Goal: Transaction & Acquisition: Purchase product/service

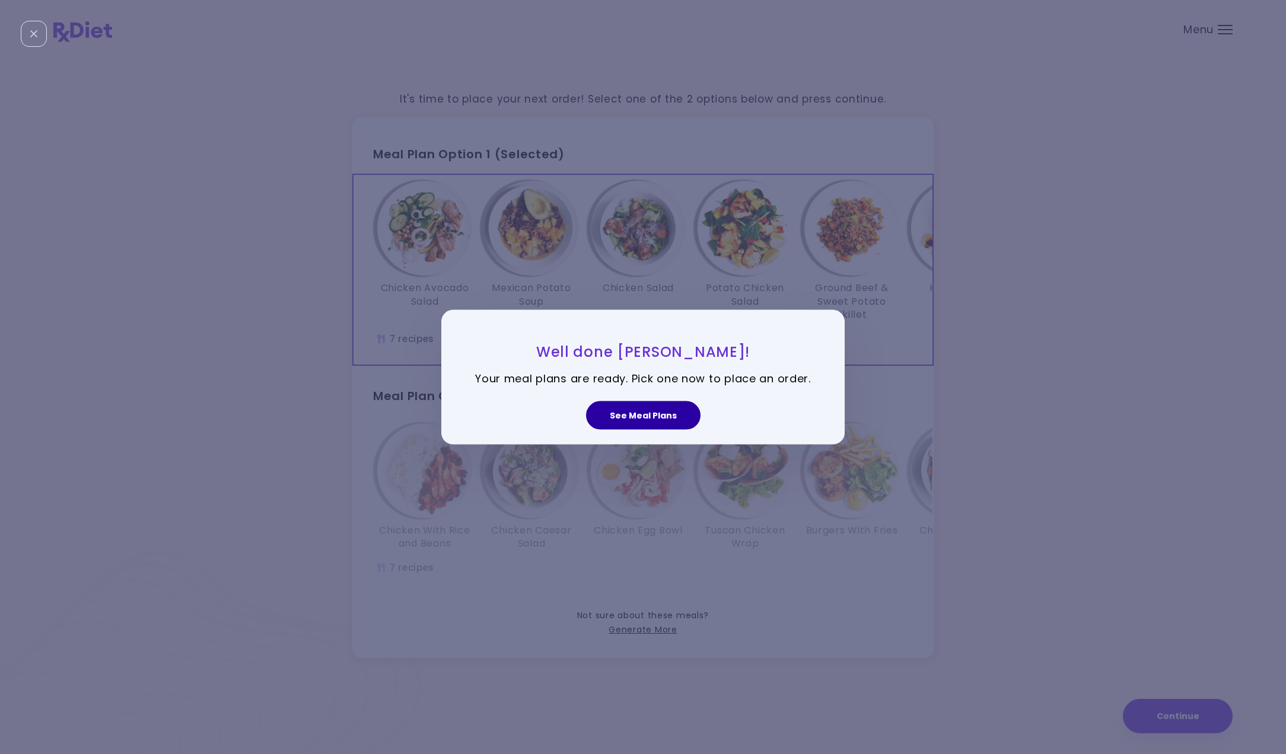
click at [652, 419] on button "See Meal Plans" at bounding box center [643, 415] width 114 height 28
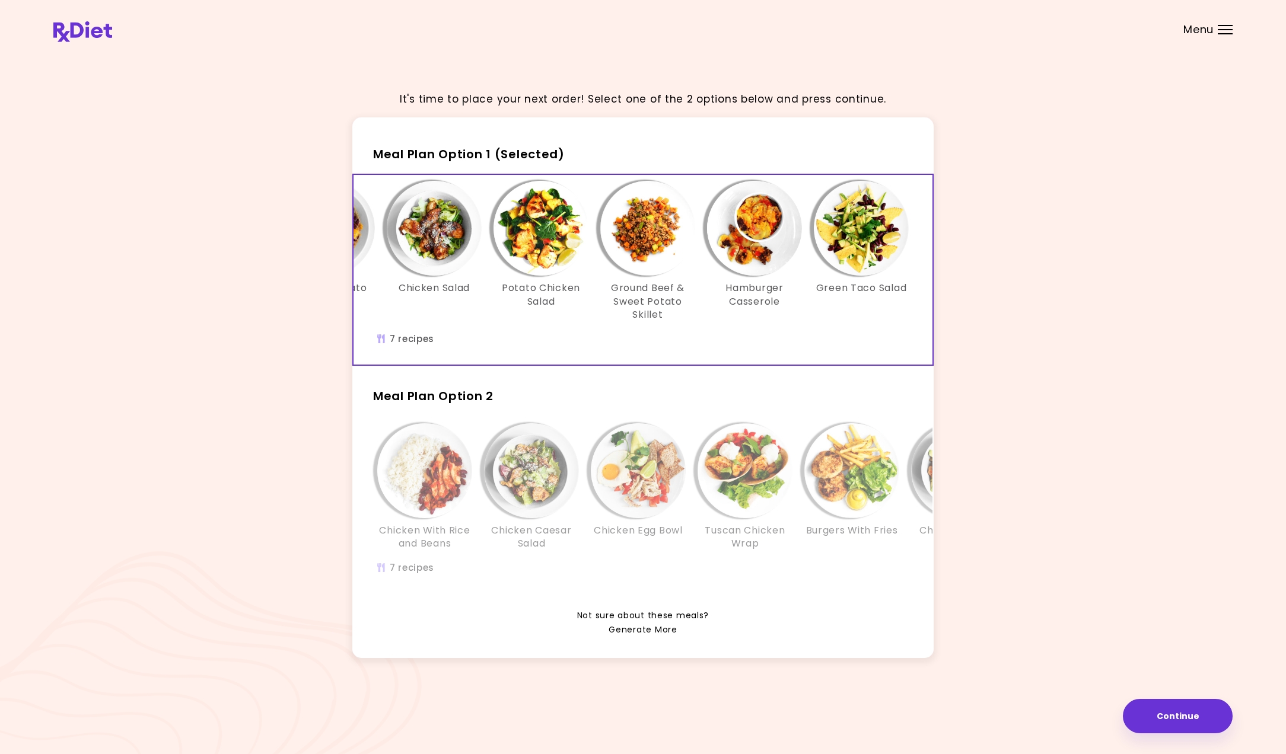
click at [666, 629] on link "Generate More" at bounding box center [642, 630] width 68 height 14
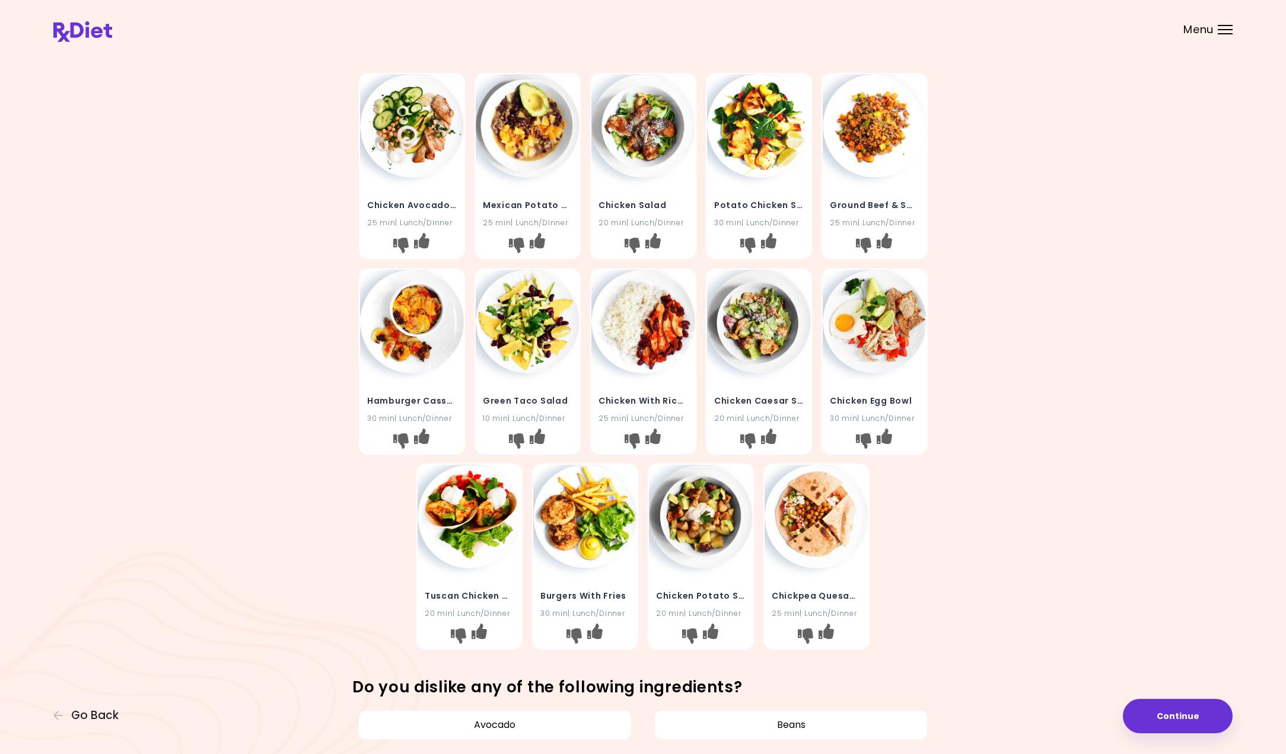
scroll to position [18, 0]
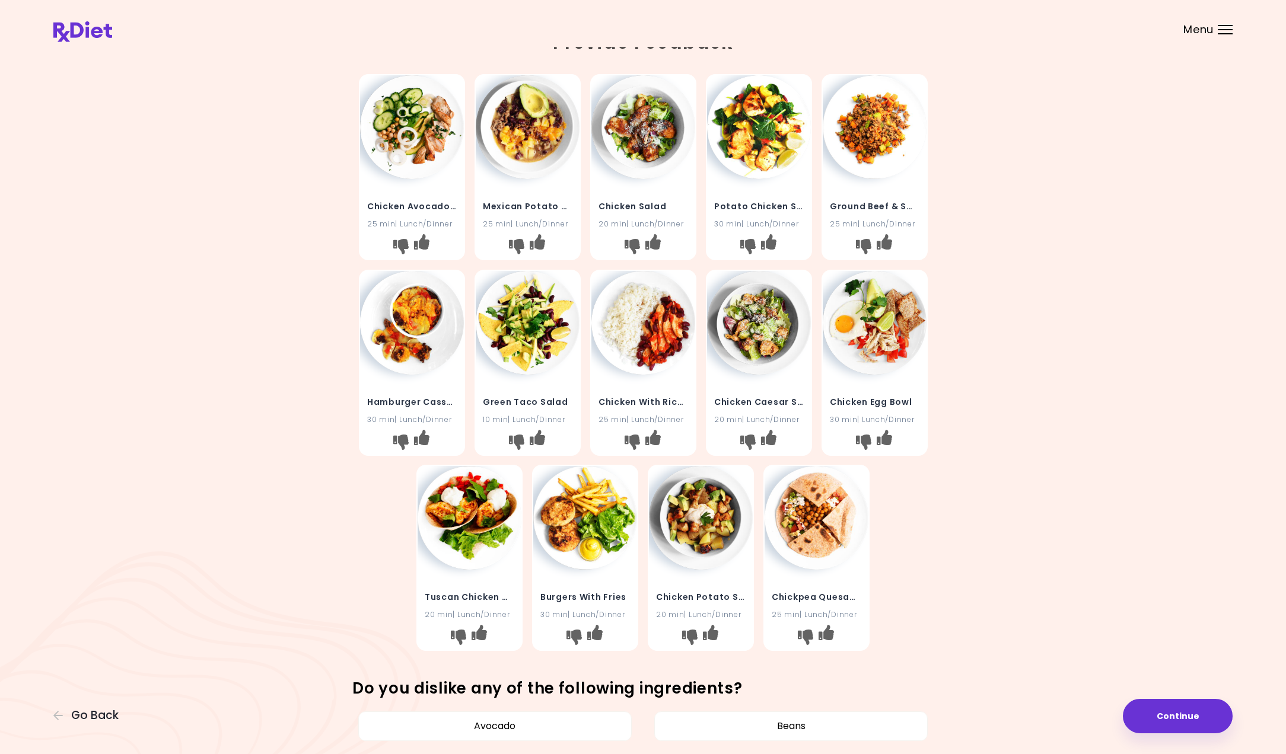
click at [399, 355] on img at bounding box center [412, 323] width 104 height 104
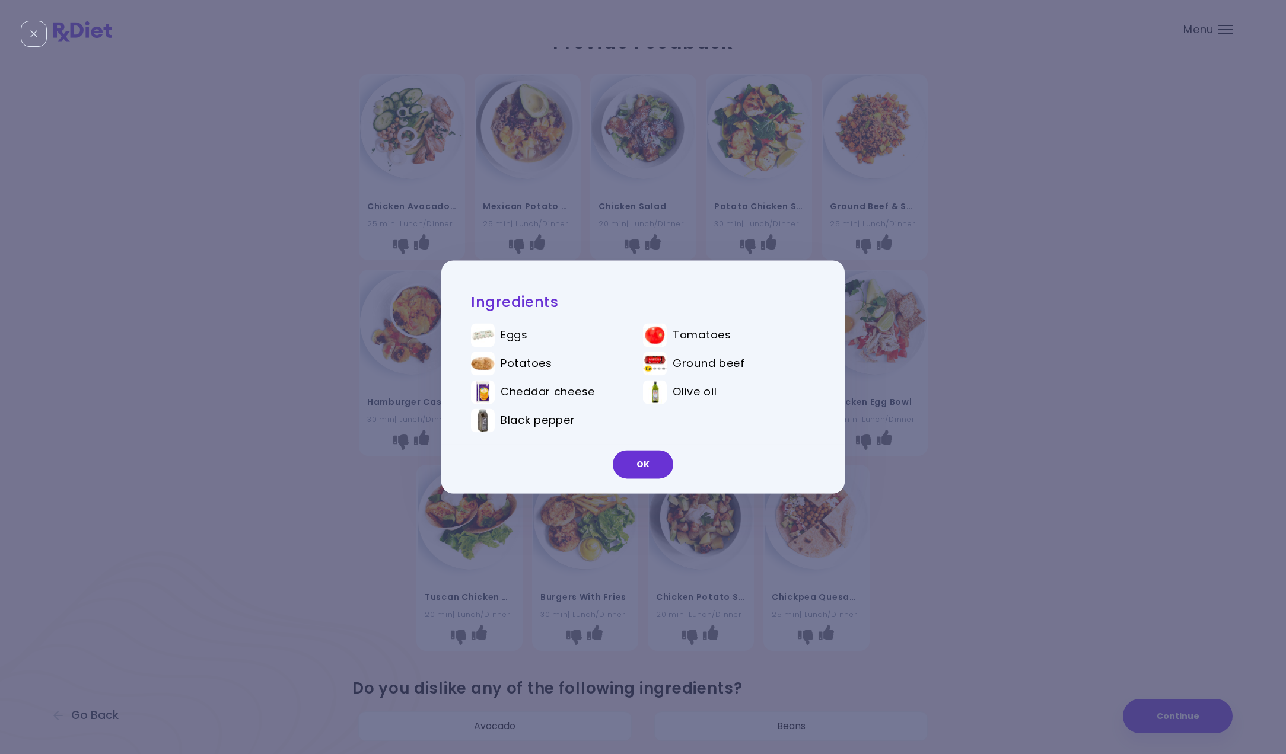
drag, startPoint x: 650, startPoint y: 457, endPoint x: 535, endPoint y: 458, distance: 115.6
click at [650, 456] on button "OK" at bounding box center [643, 465] width 60 height 28
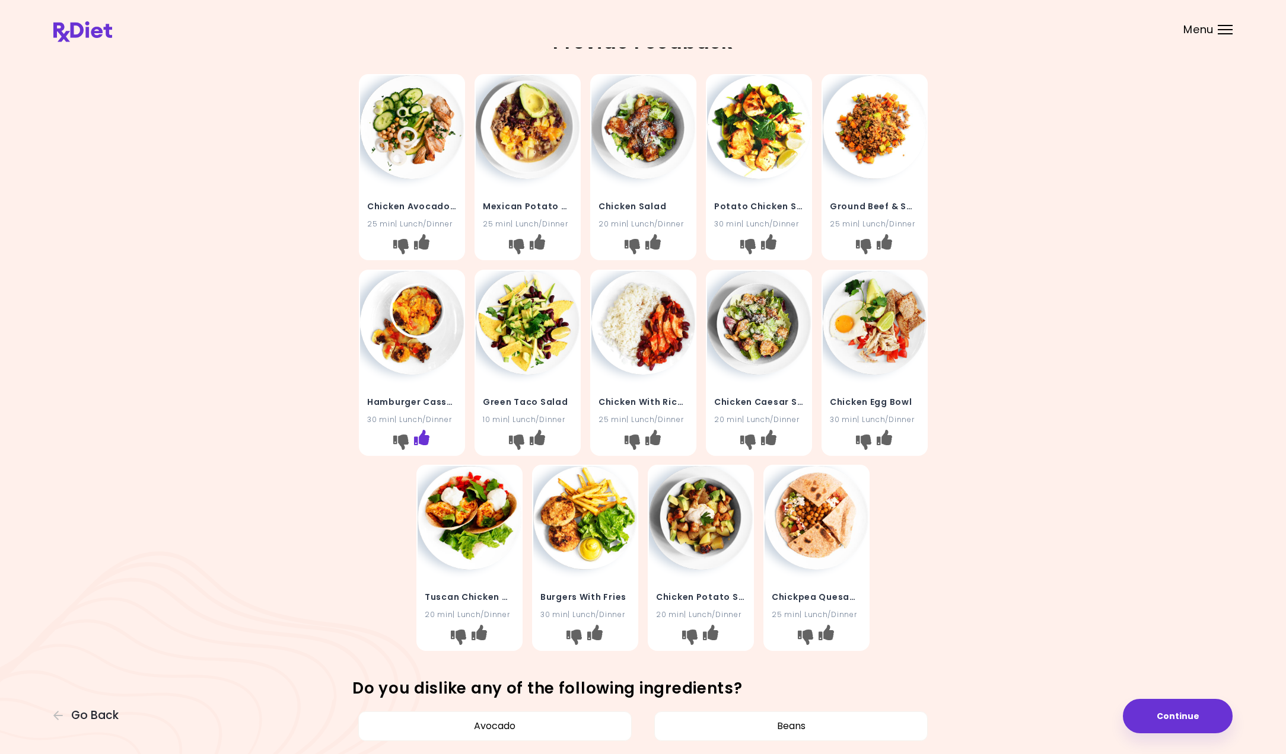
click at [425, 440] on icon "I like this recipe" at bounding box center [420, 436] width 15 height 15
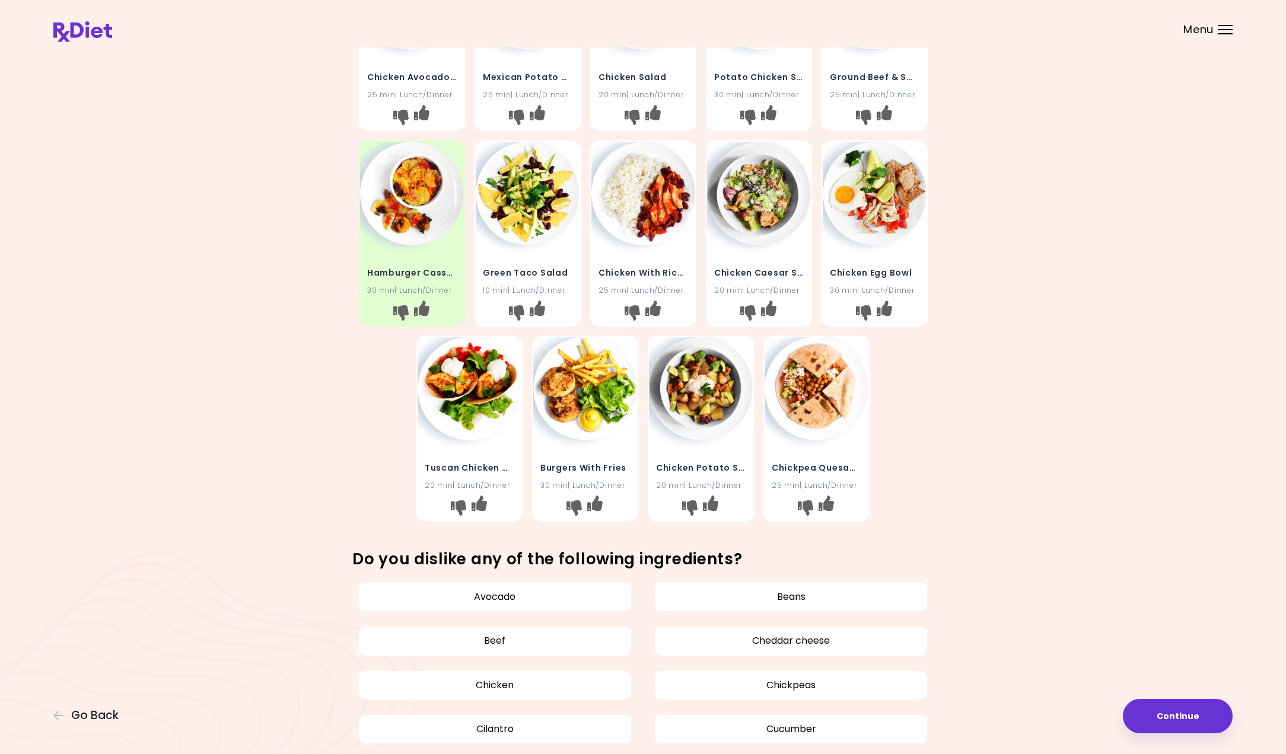
scroll to position [149, 0]
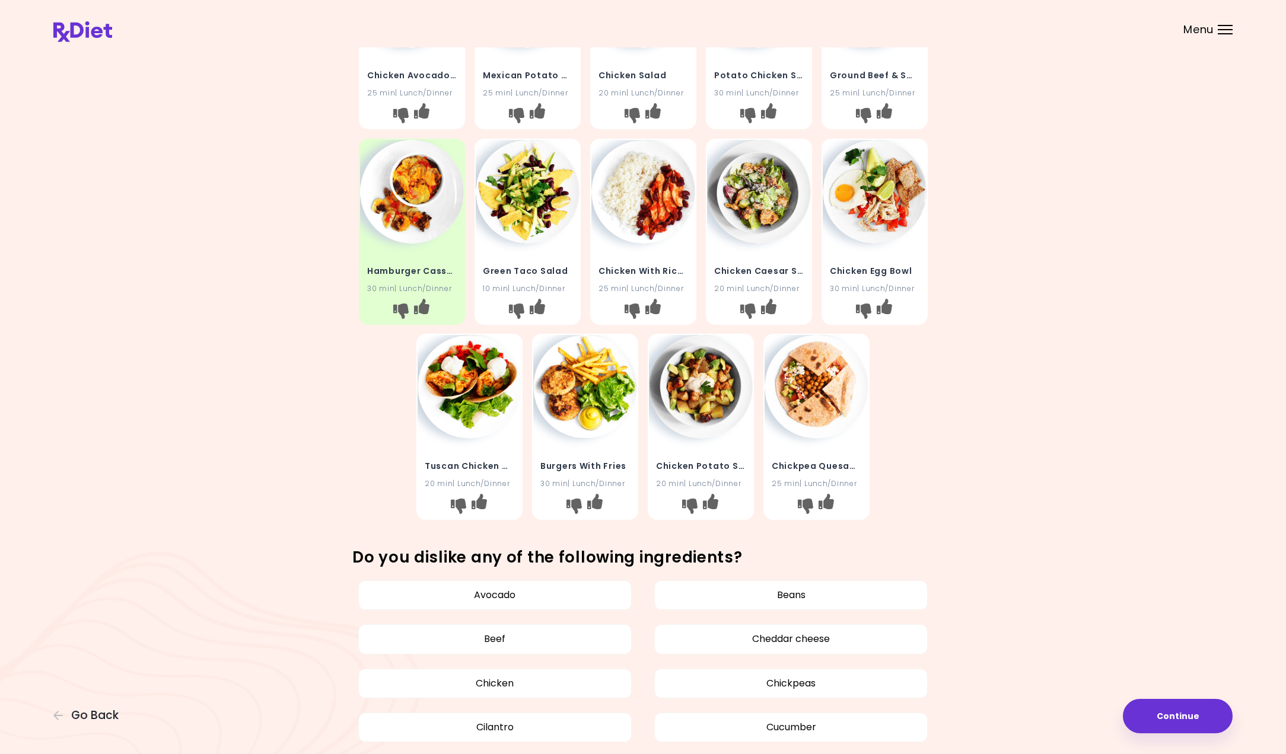
click at [714, 396] on img at bounding box center [701, 387] width 104 height 104
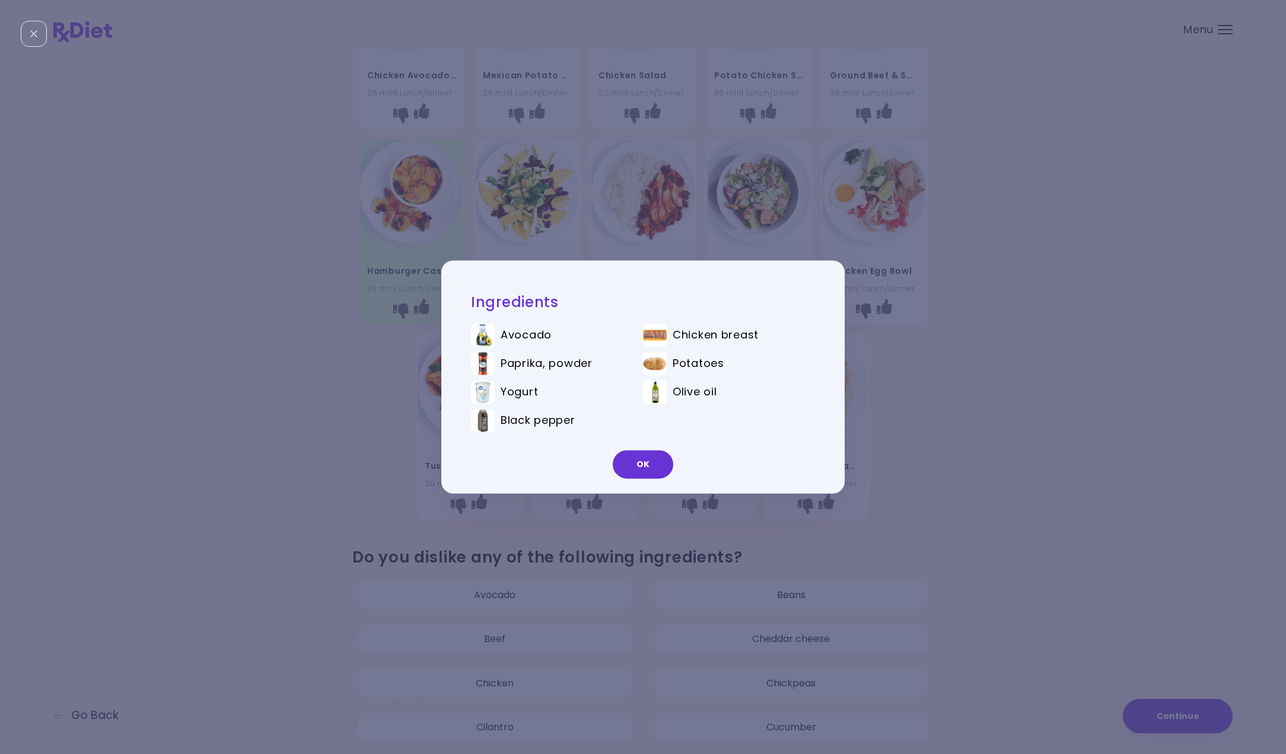
click at [893, 453] on div "Ingredients Avocado Chicken breast Paprika, powder Potatoes Yogurt Olive oil Bl…" at bounding box center [643, 377] width 1286 height 754
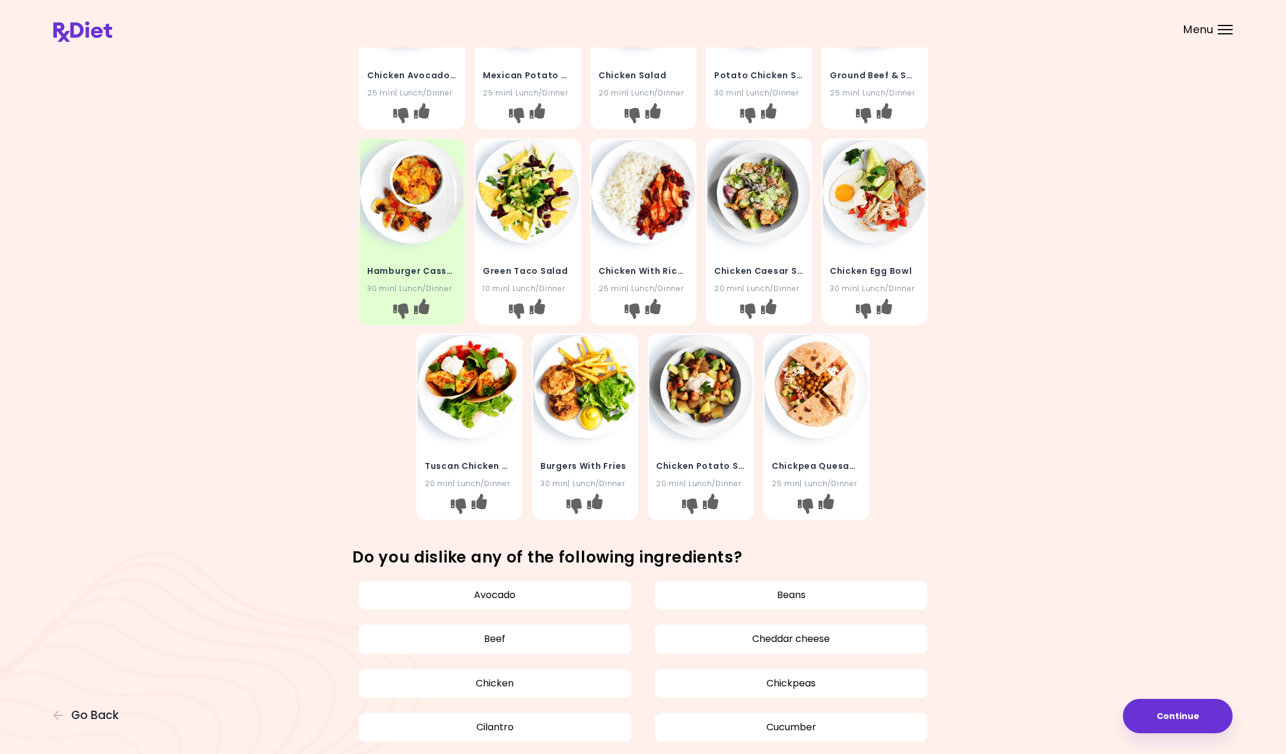
click at [487, 429] on img at bounding box center [469, 387] width 104 height 104
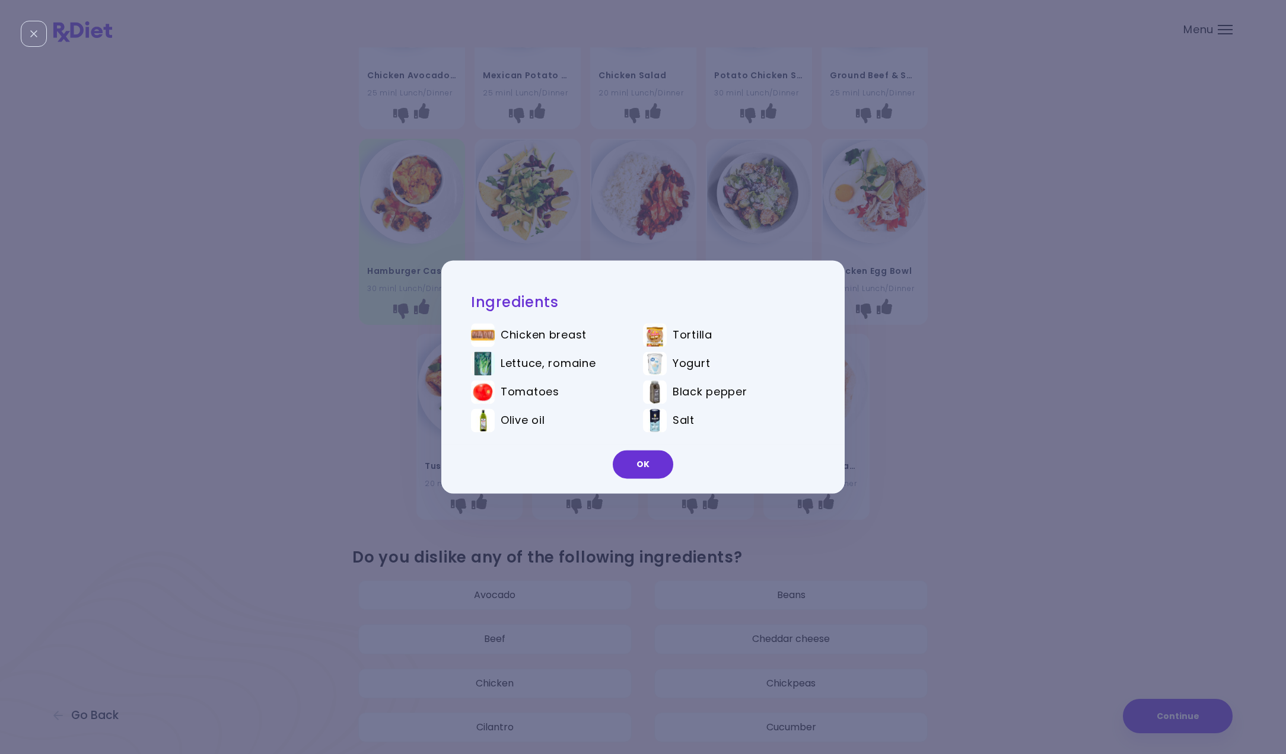
drag, startPoint x: 637, startPoint y: 460, endPoint x: 363, endPoint y: 429, distance: 275.7
click at [636, 460] on button "OK" at bounding box center [643, 465] width 60 height 28
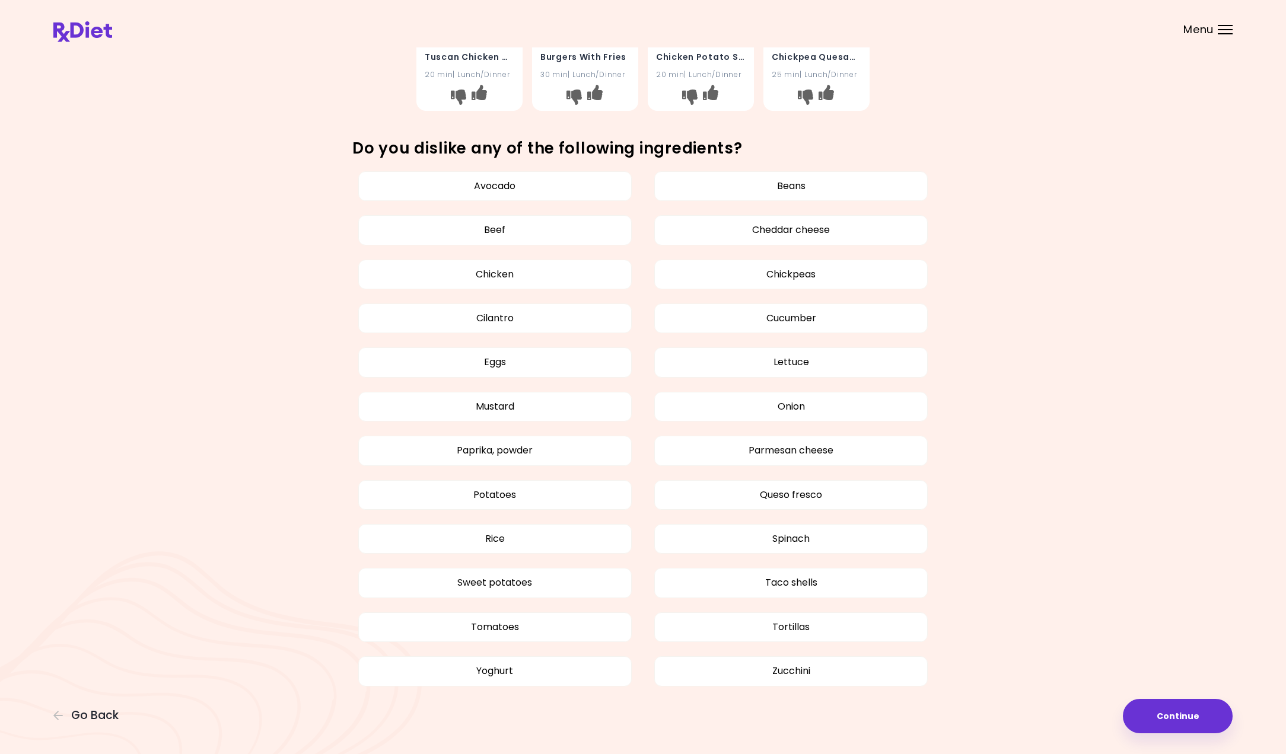
scroll to position [557, 0]
click at [429, 678] on button "Yoghurt" at bounding box center [494, 673] width 273 height 30
click at [1148, 721] on button "Continue" at bounding box center [1177, 716] width 110 height 34
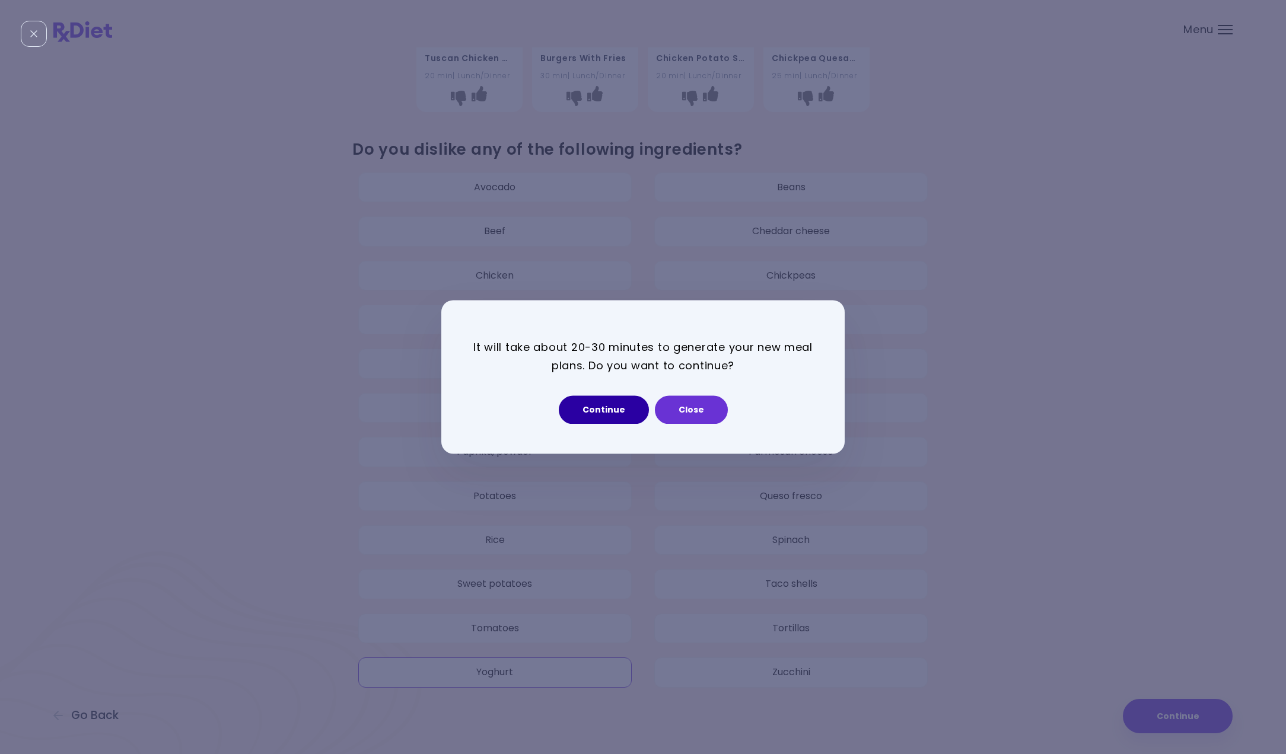
click at [589, 413] on button "Continue" at bounding box center [604, 410] width 90 height 28
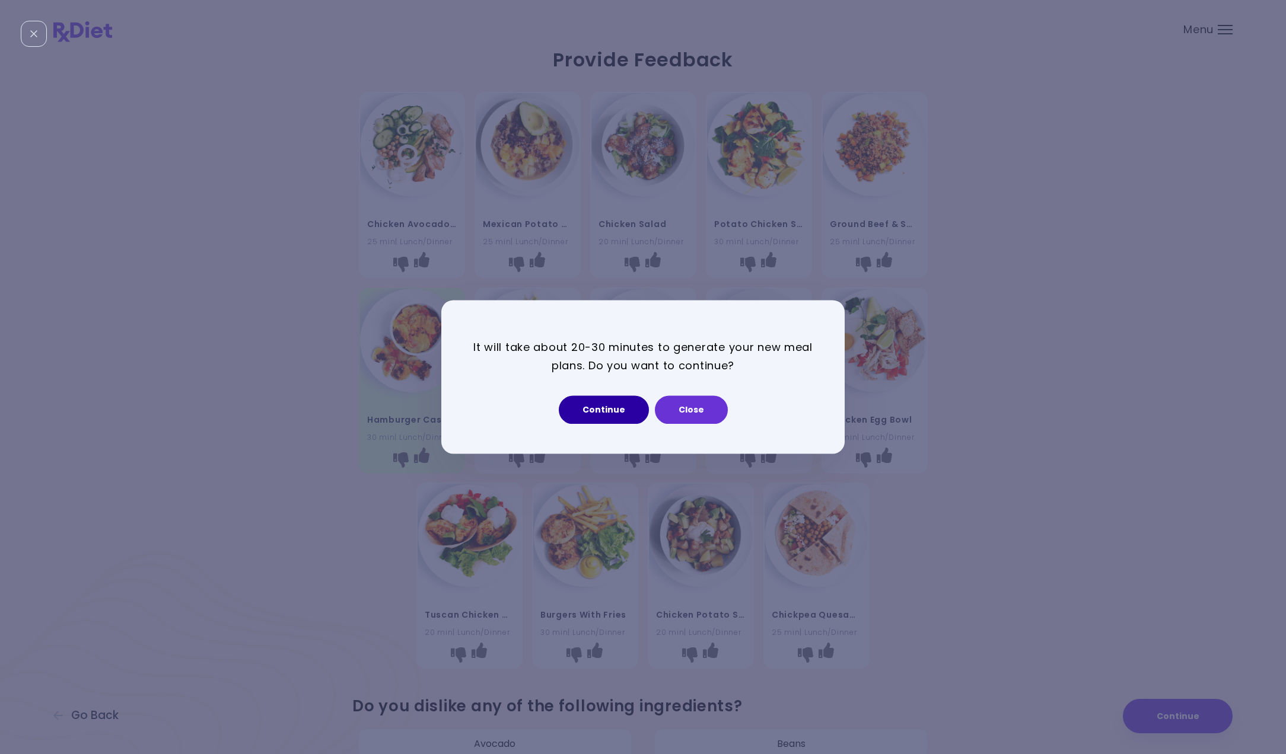
select select "*"
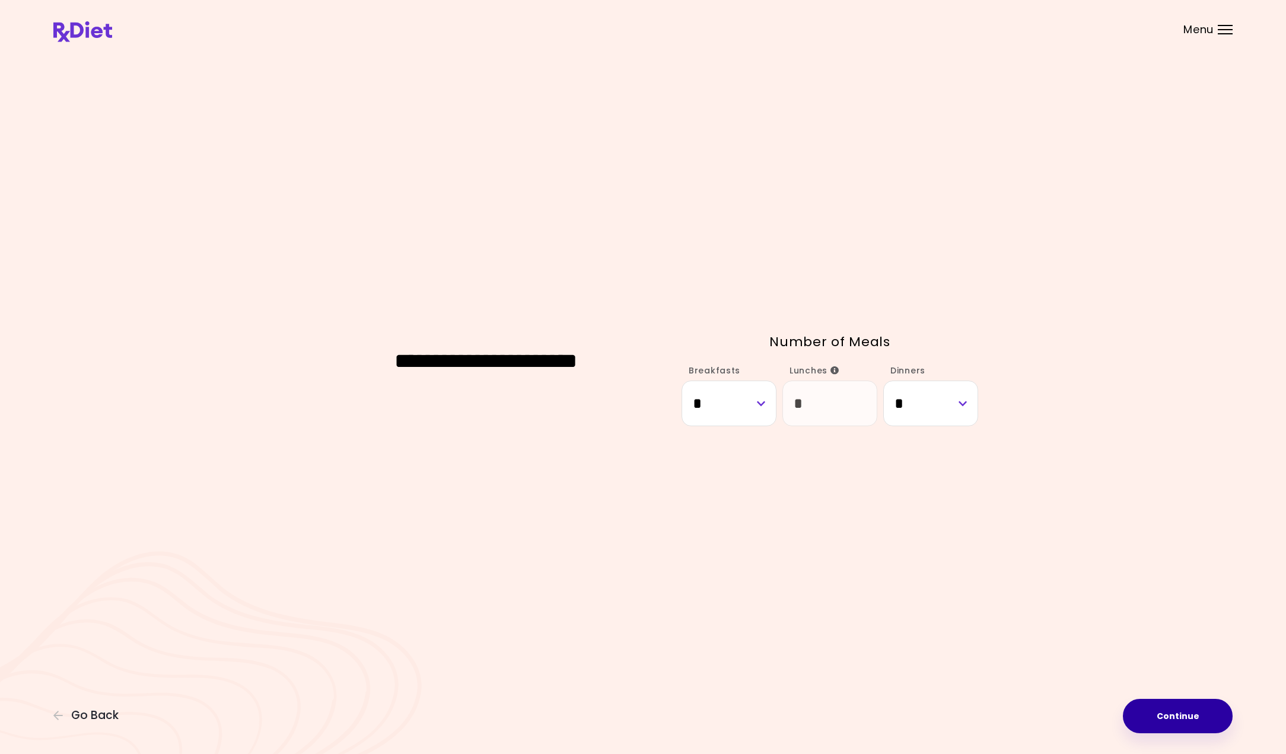
click at [1148, 715] on button "Continue" at bounding box center [1177, 716] width 110 height 34
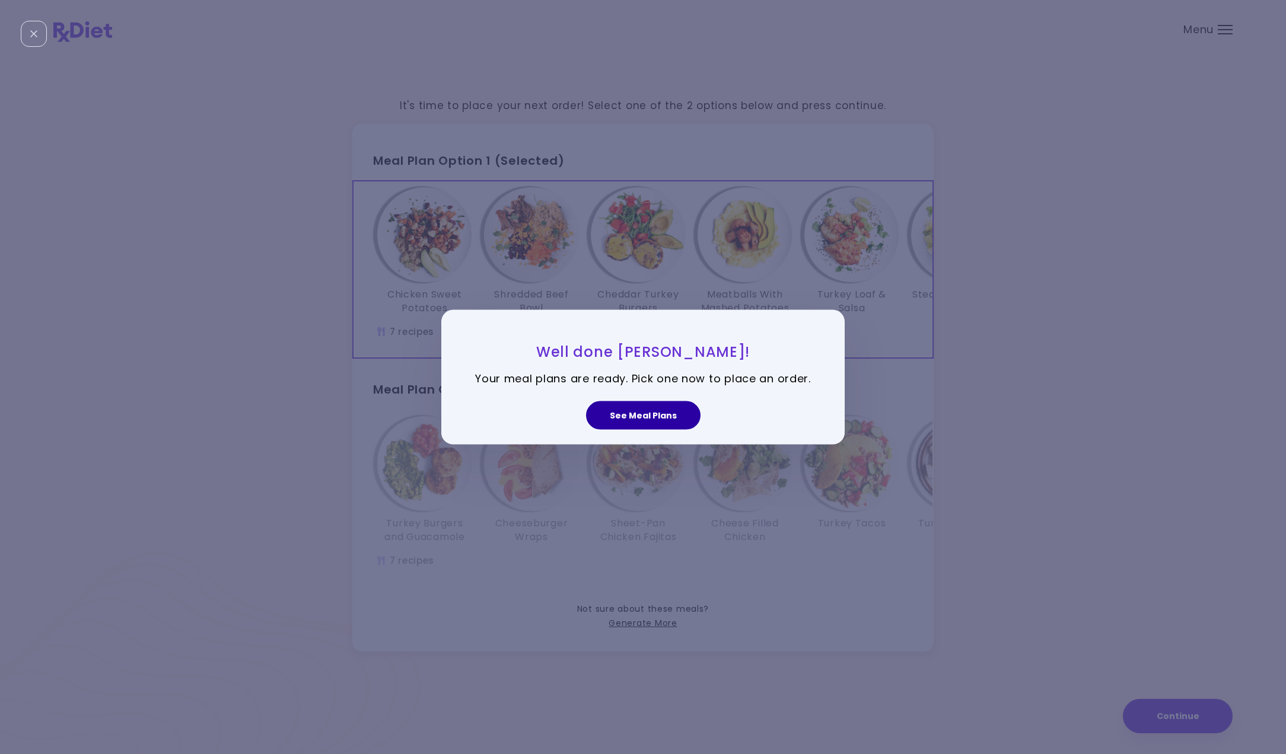
click at [646, 417] on button "See Meal Plans" at bounding box center [643, 415] width 114 height 28
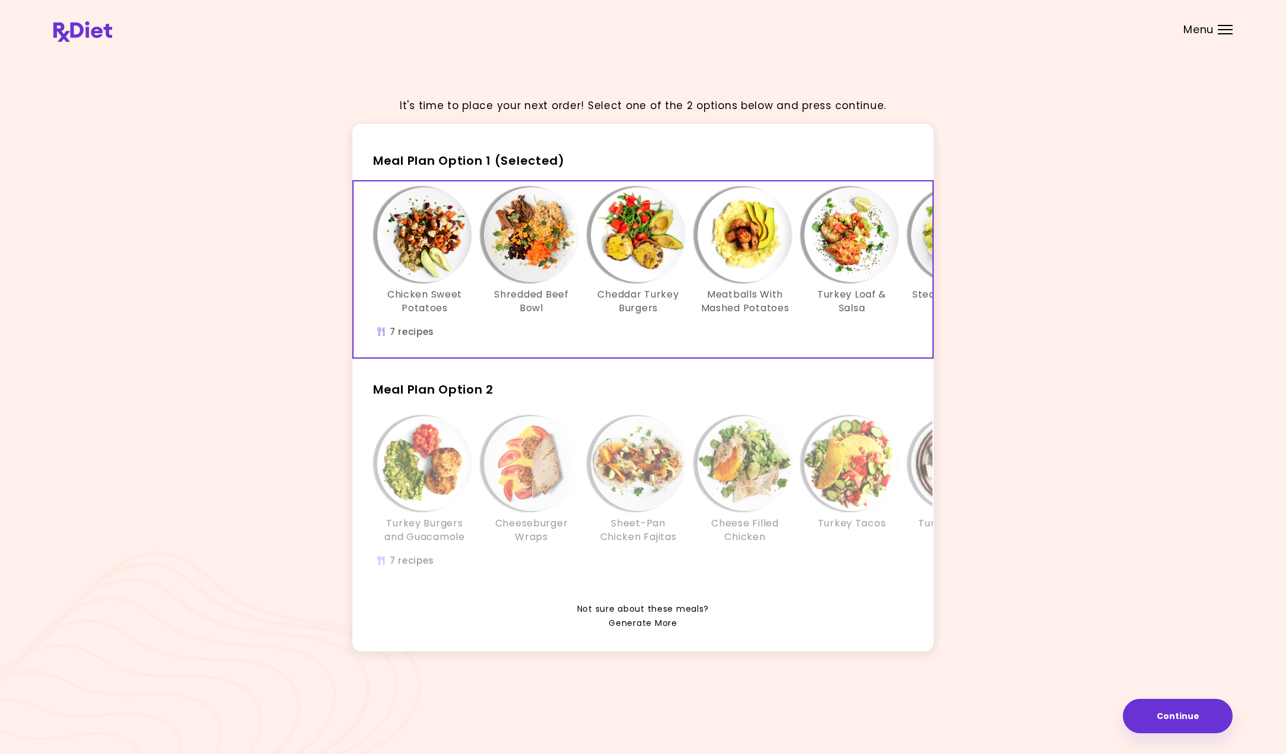
click at [638, 620] on link "Generate More" at bounding box center [642, 624] width 68 height 14
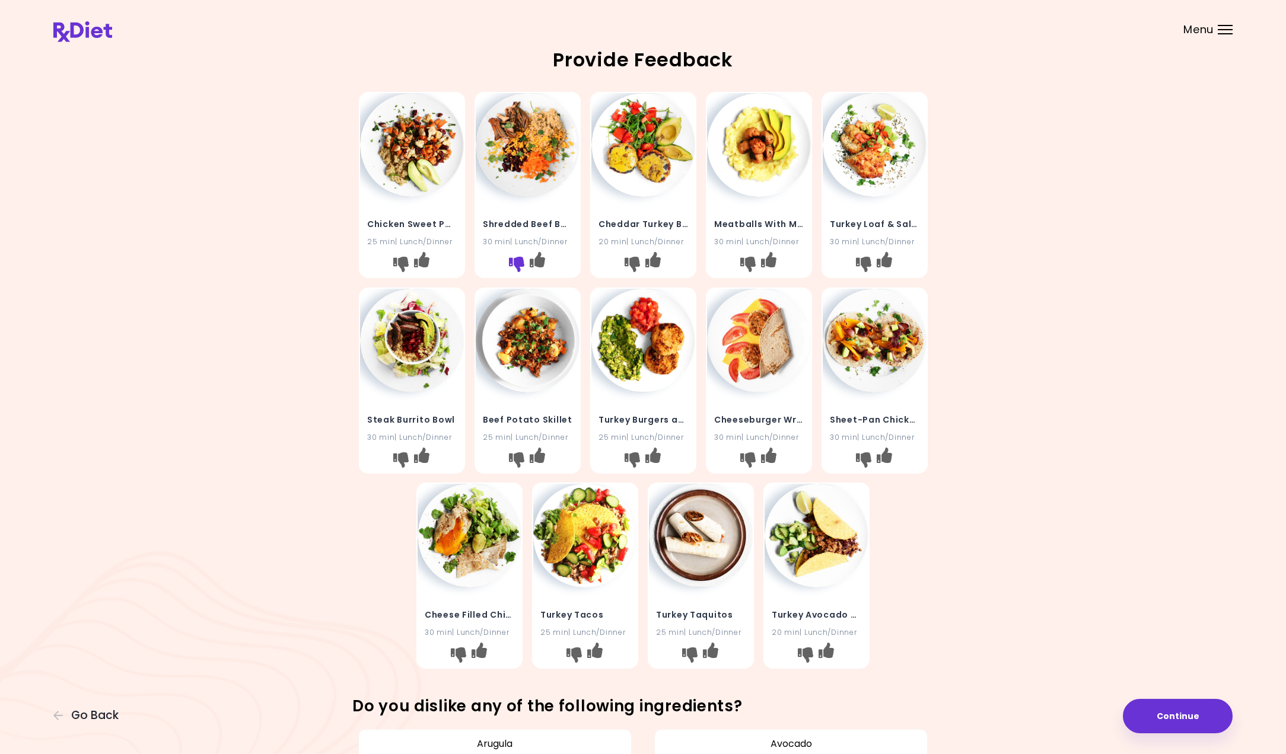
click at [518, 261] on icon "I don't like this recipe" at bounding box center [515, 264] width 15 height 15
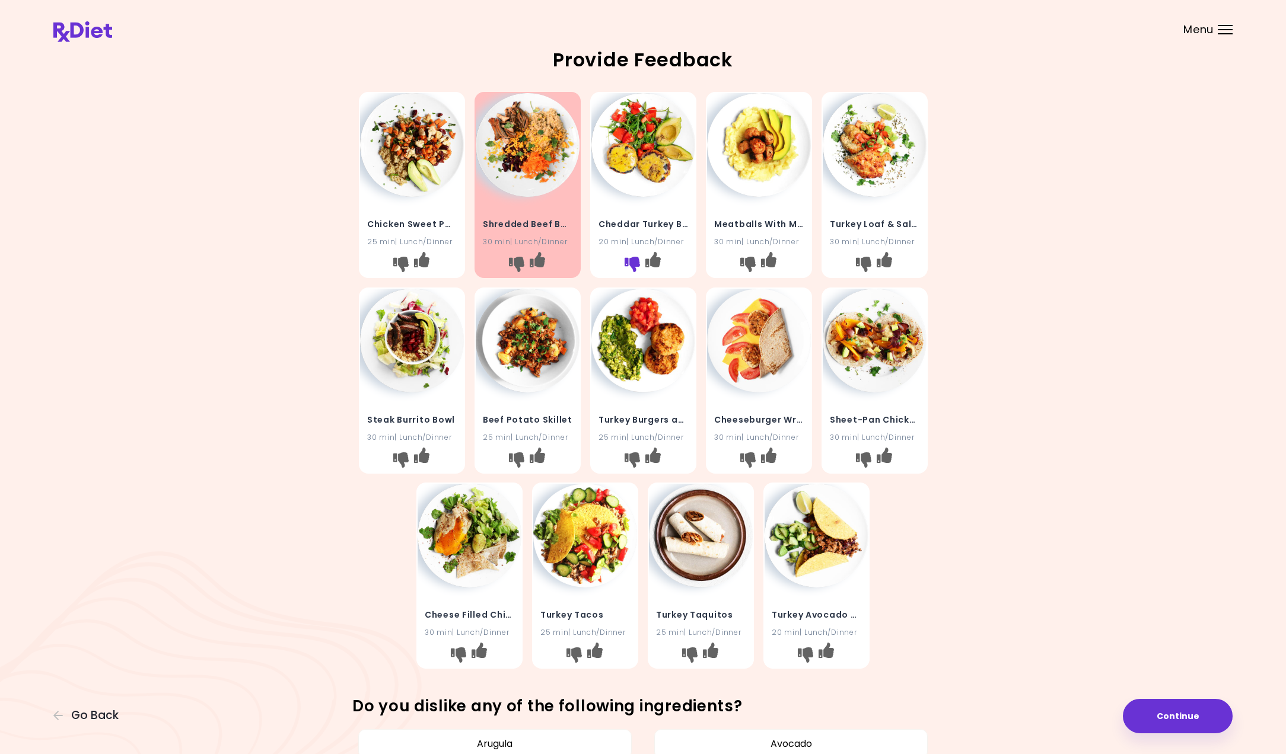
click at [633, 264] on icon "I don't like this recipe" at bounding box center [631, 264] width 15 height 15
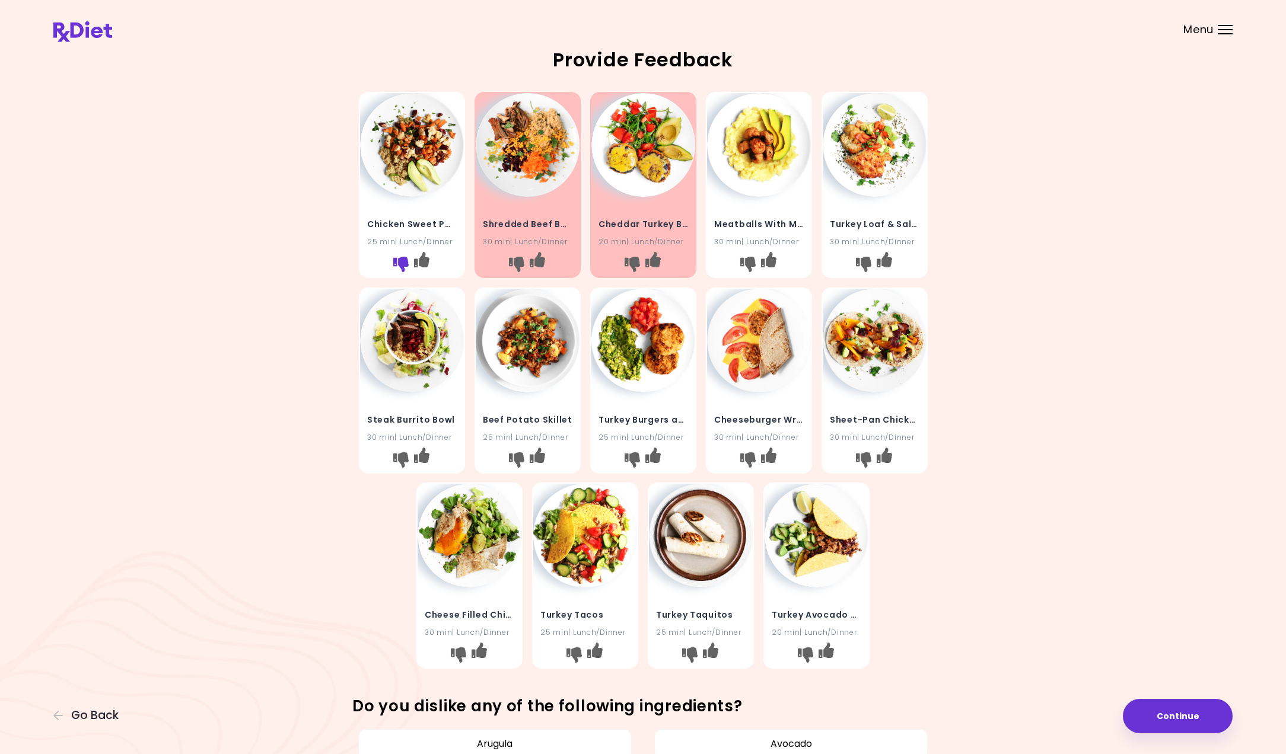
click at [396, 265] on icon "I don't like this recipe" at bounding box center [400, 264] width 15 height 15
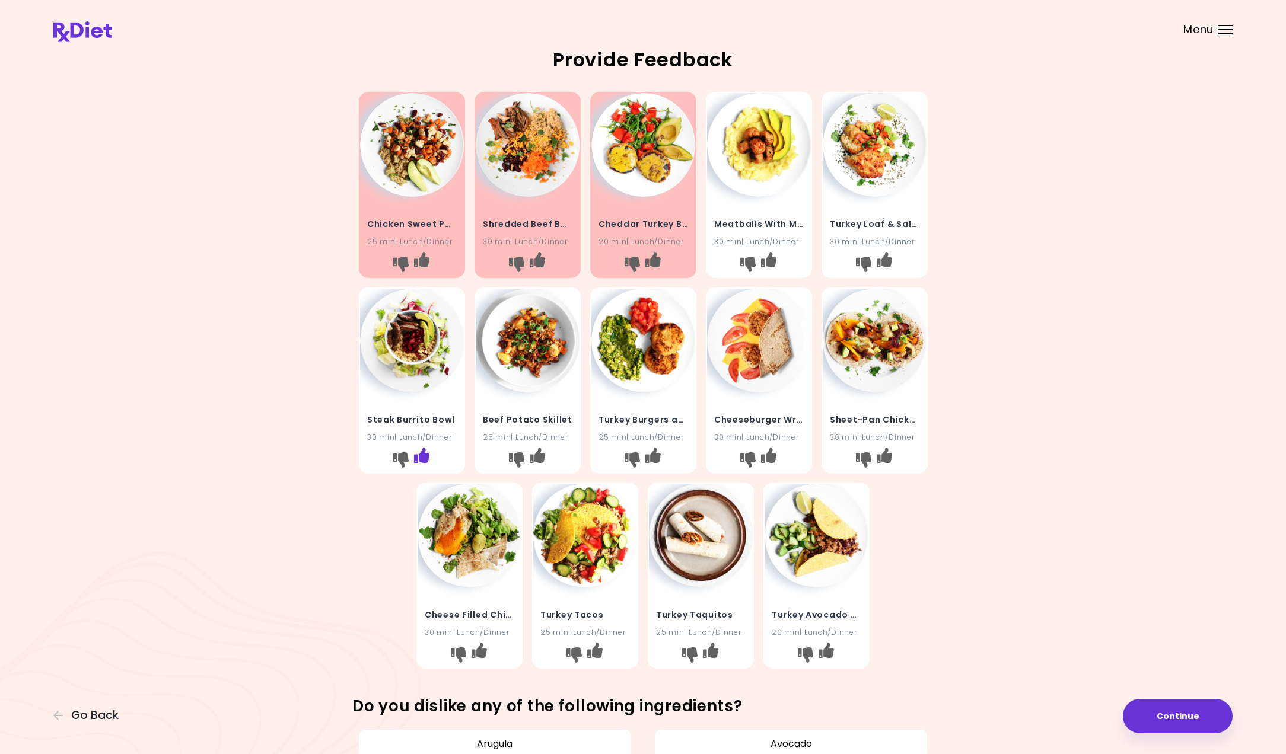
click at [412, 452] on button "I like this recipe" at bounding box center [421, 459] width 19 height 19
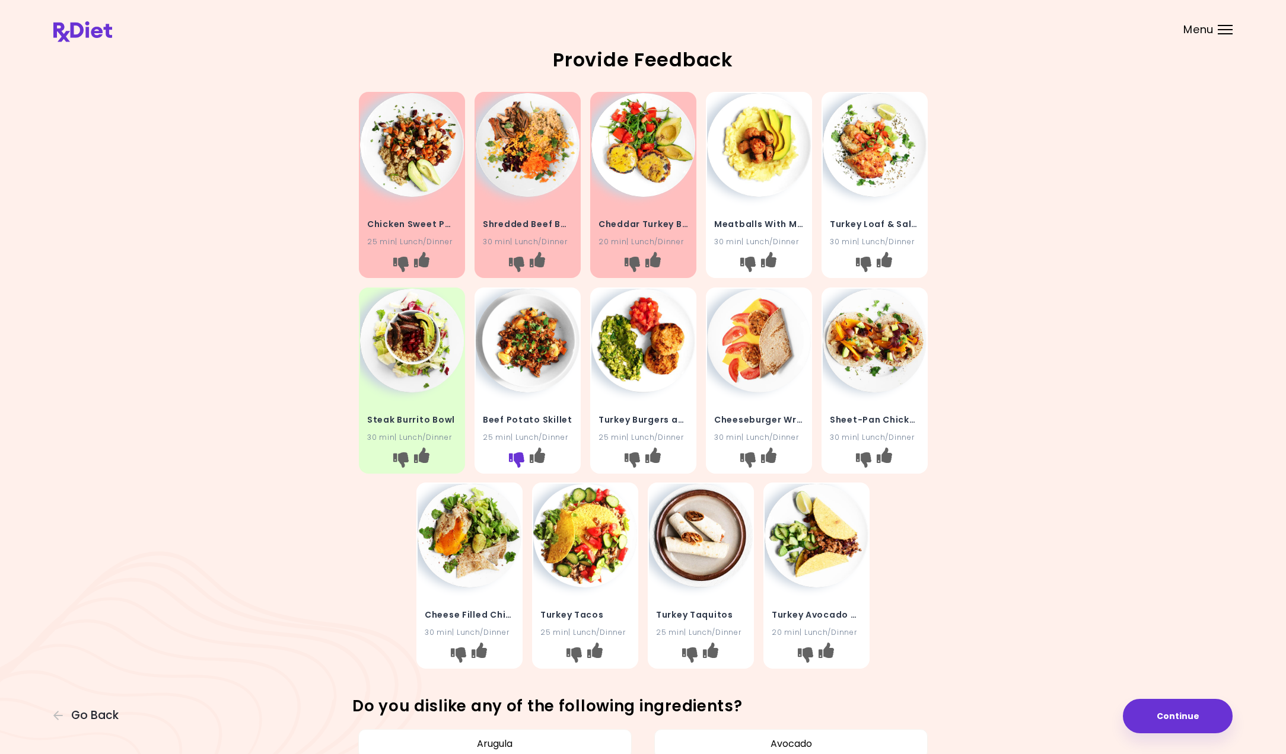
click at [519, 458] on icon "I don't like this recipe" at bounding box center [515, 459] width 15 height 15
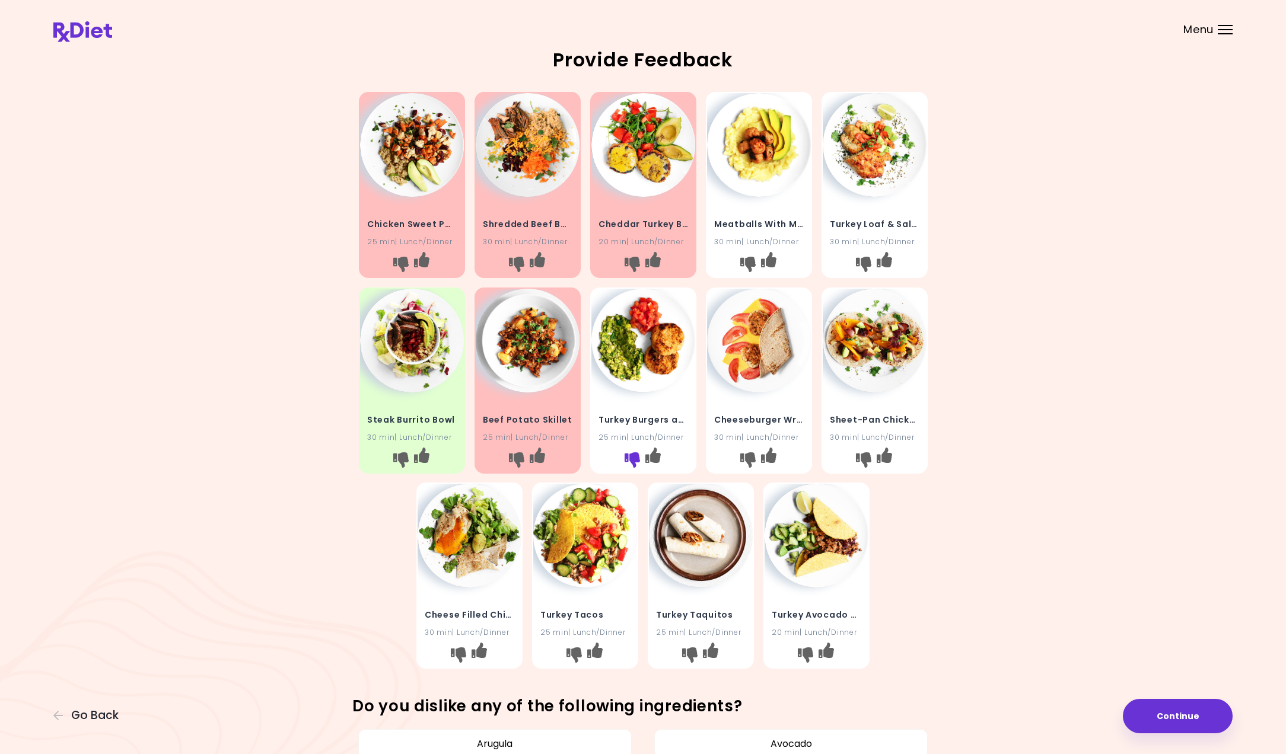
click at [633, 457] on icon "I don't like this recipe" at bounding box center [631, 459] width 15 height 15
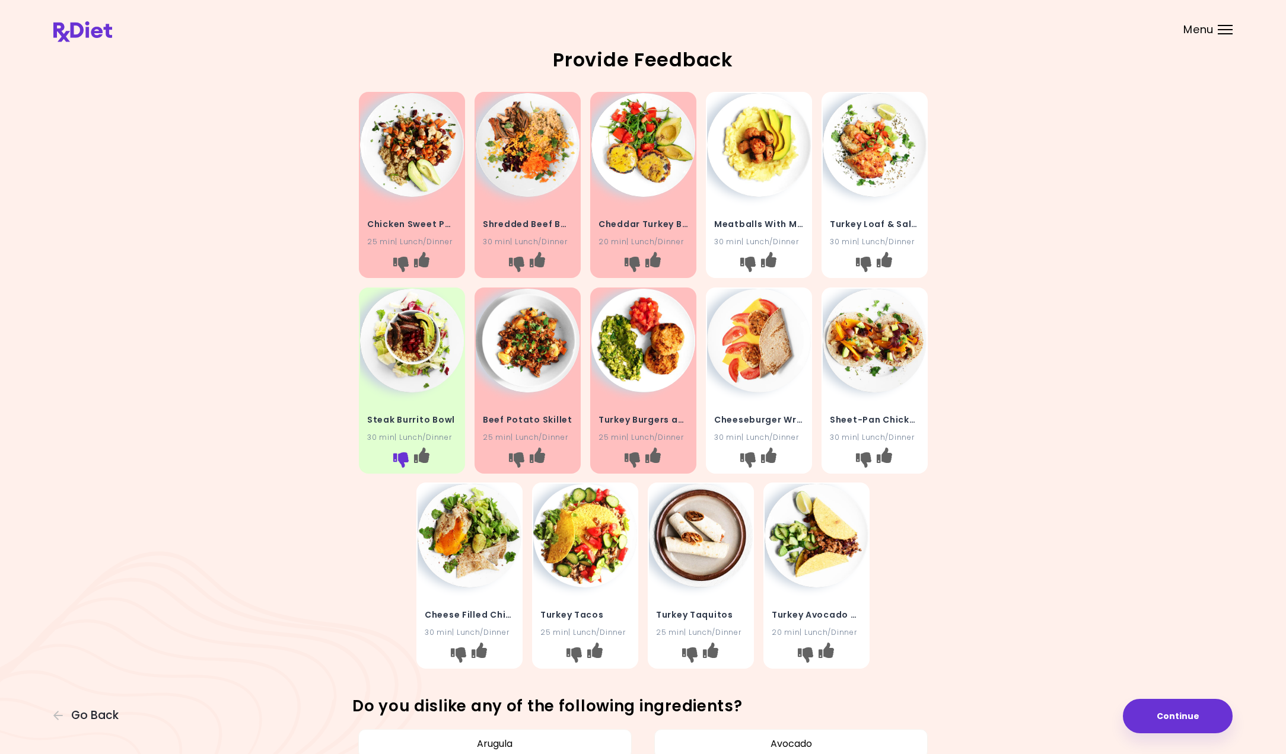
click at [399, 457] on icon "I don't like this recipe" at bounding box center [400, 459] width 15 height 15
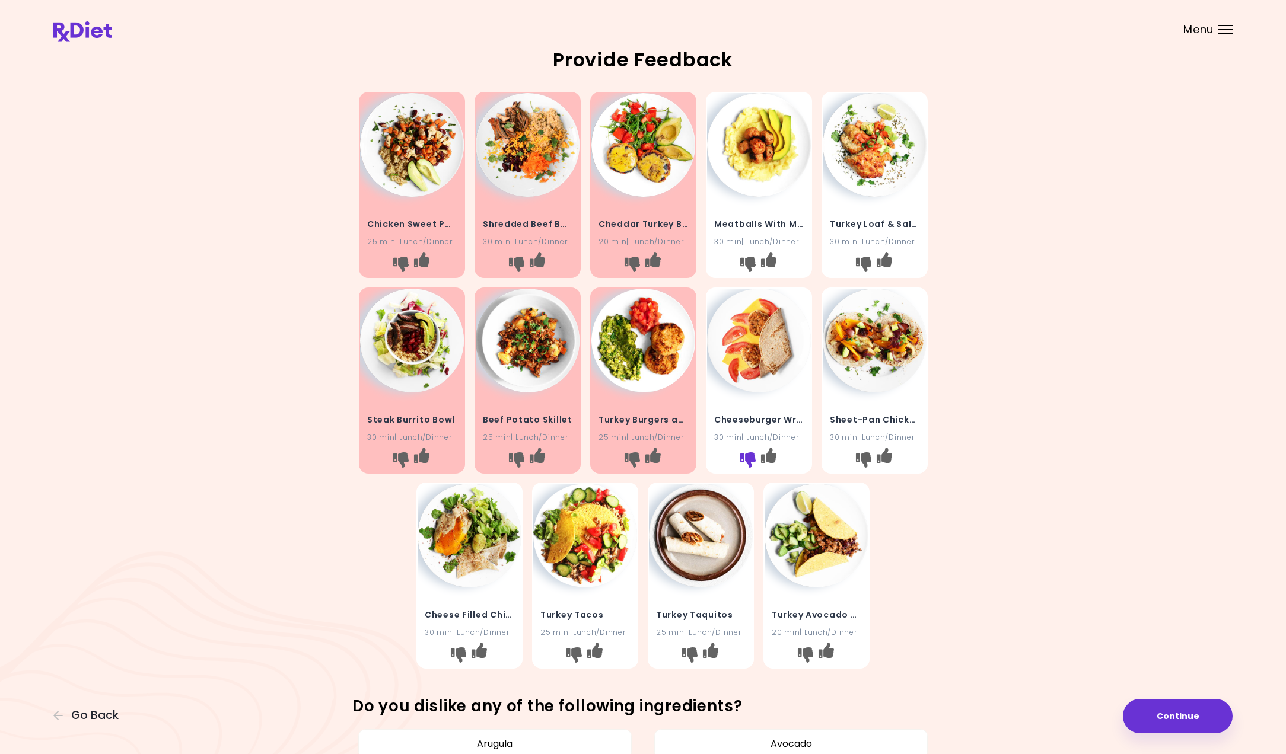
click at [744, 454] on icon "I don't like this recipe" at bounding box center [746, 459] width 15 height 15
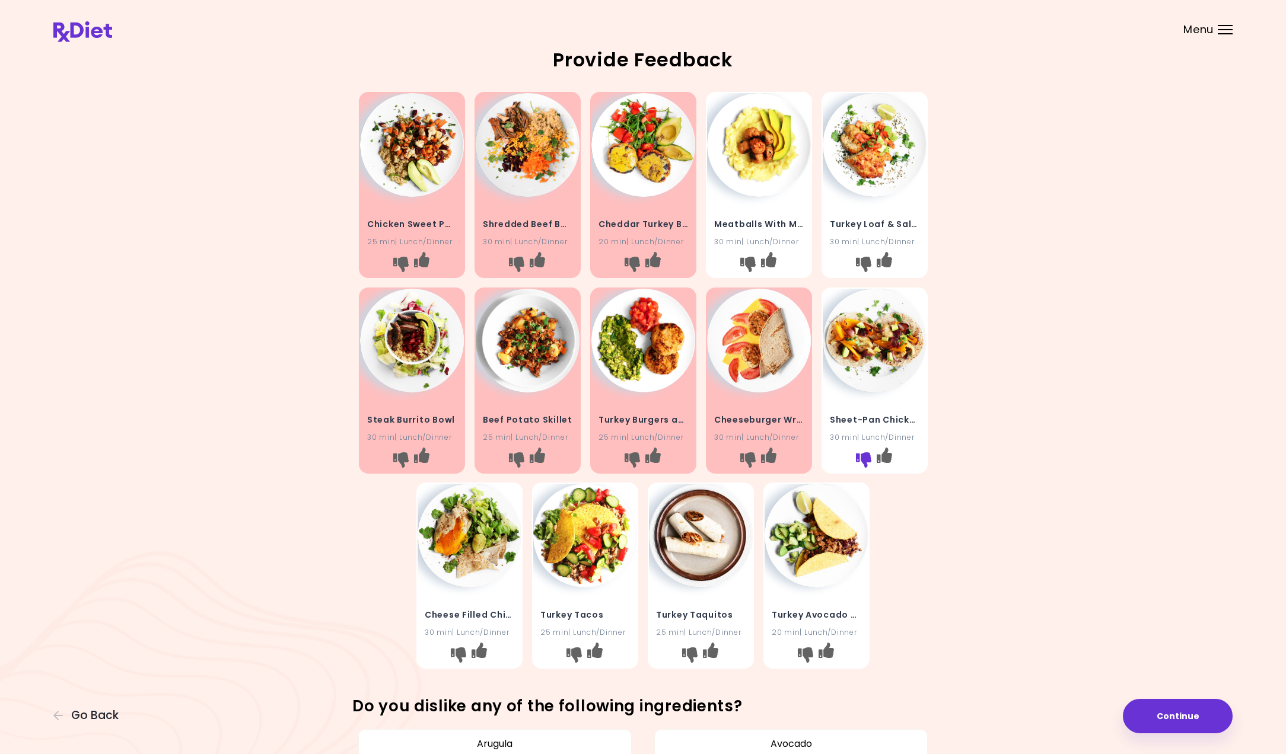
click at [862, 460] on icon "I don't like this recipe" at bounding box center [862, 459] width 15 height 15
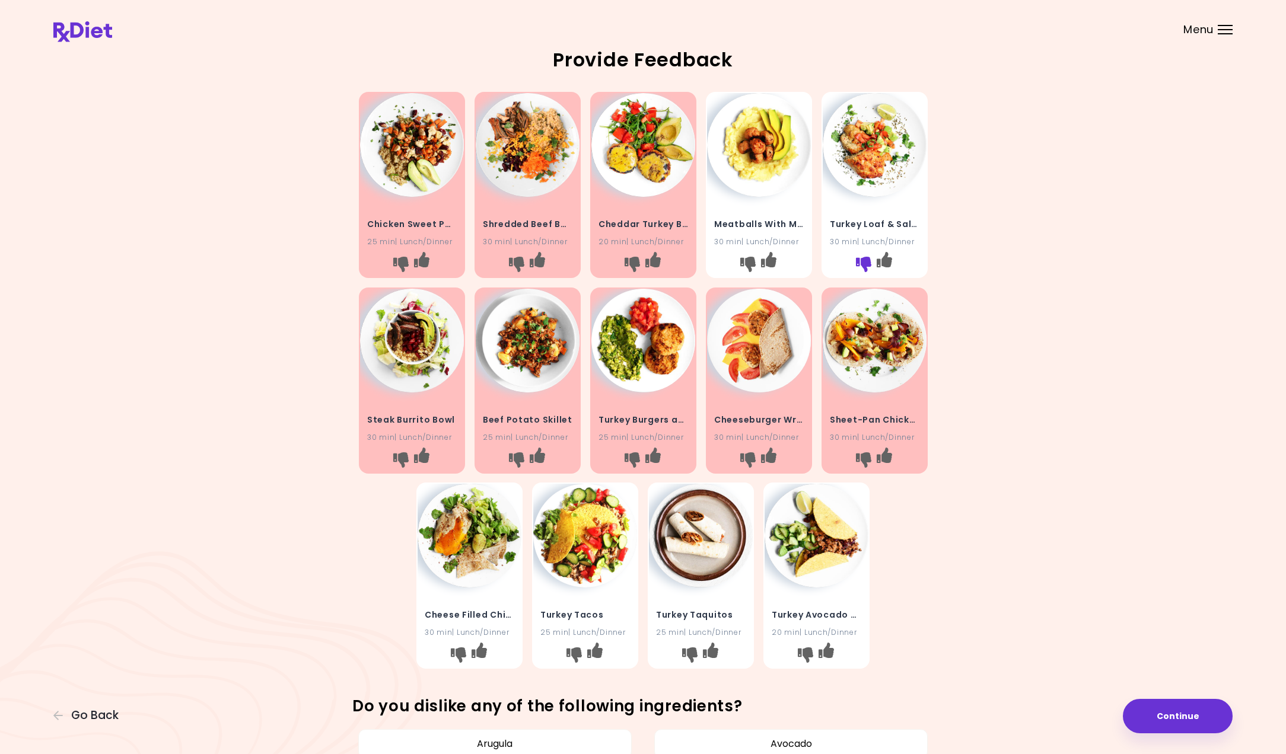
click at [862, 262] on icon "I don't like this recipe" at bounding box center [862, 264] width 15 height 15
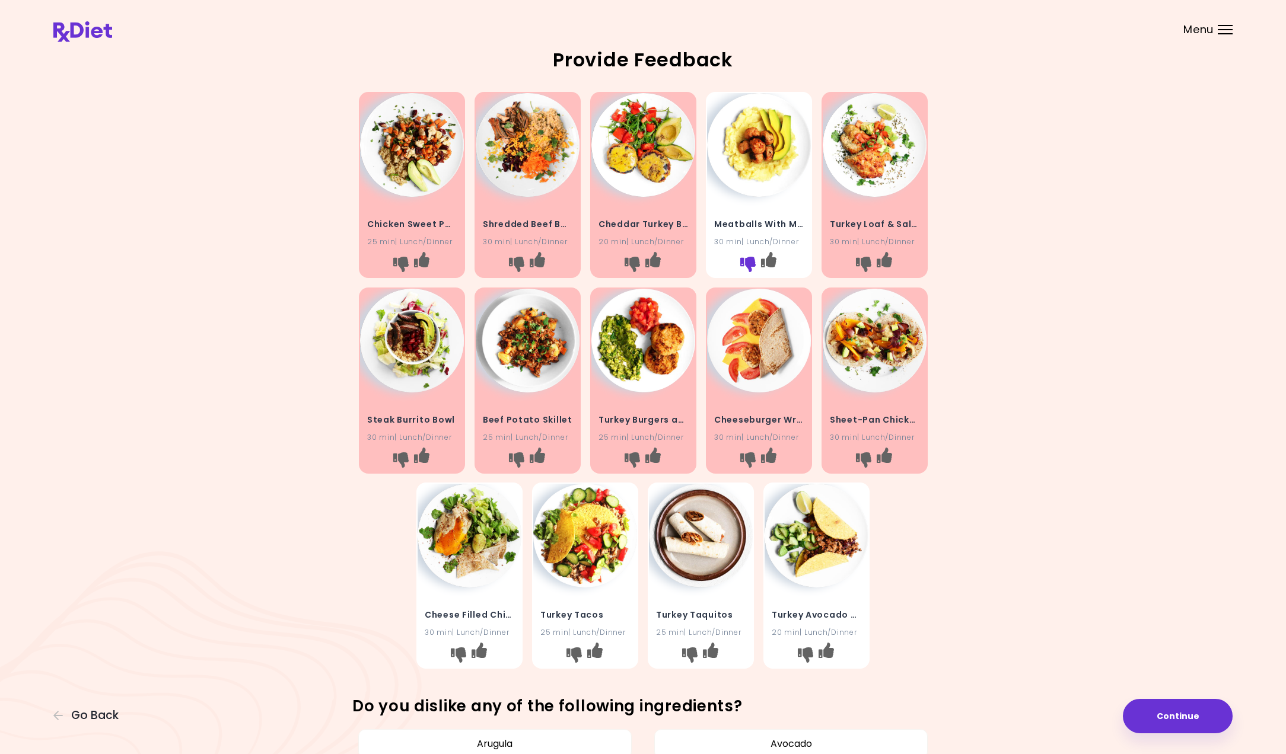
click at [749, 264] on icon "I don't like this recipe" at bounding box center [746, 264] width 15 height 15
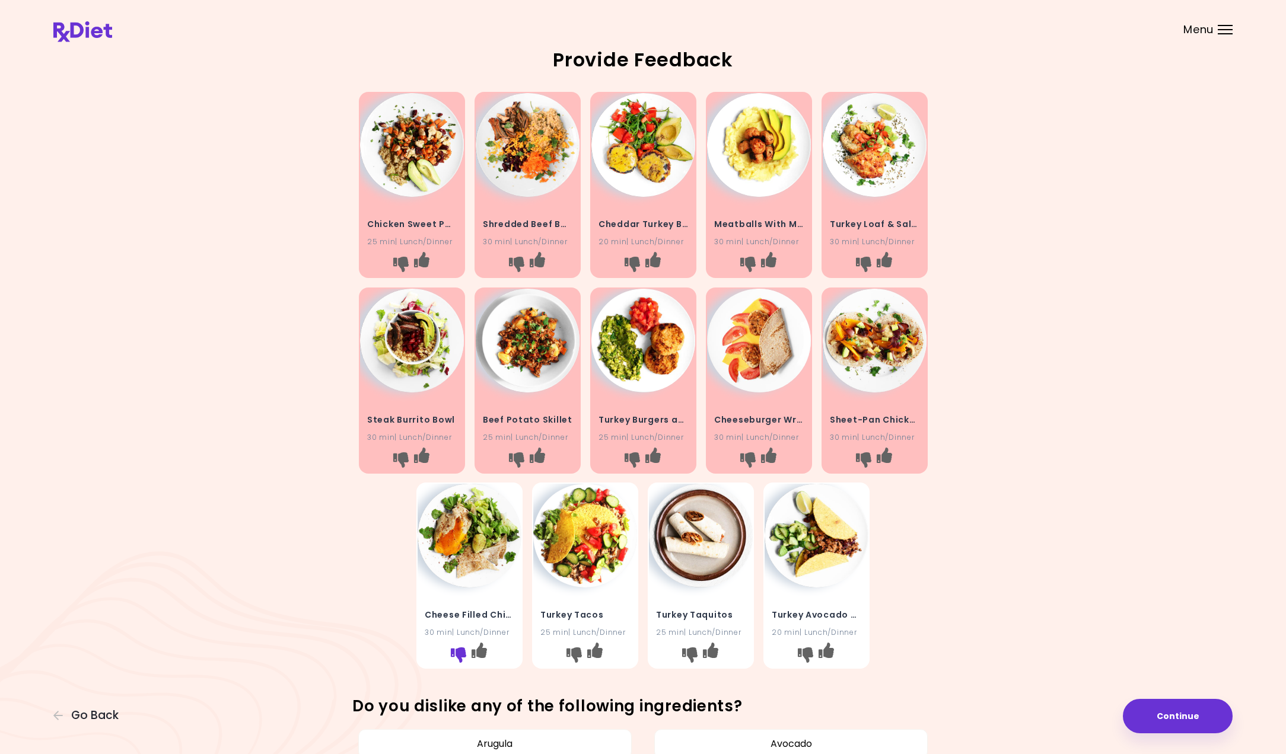
click at [455, 658] on icon "I don't like this recipe" at bounding box center [458, 655] width 15 height 15
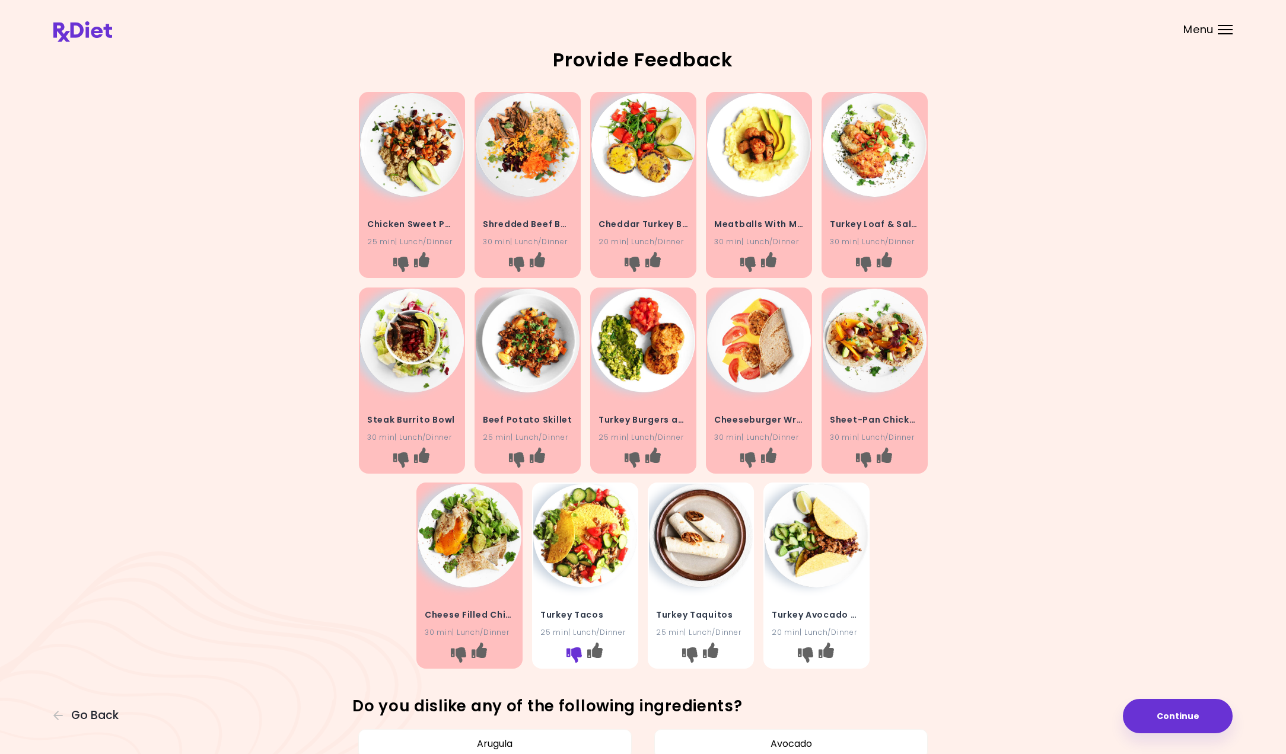
click at [566, 650] on icon "I don't like this recipe" at bounding box center [573, 655] width 15 height 15
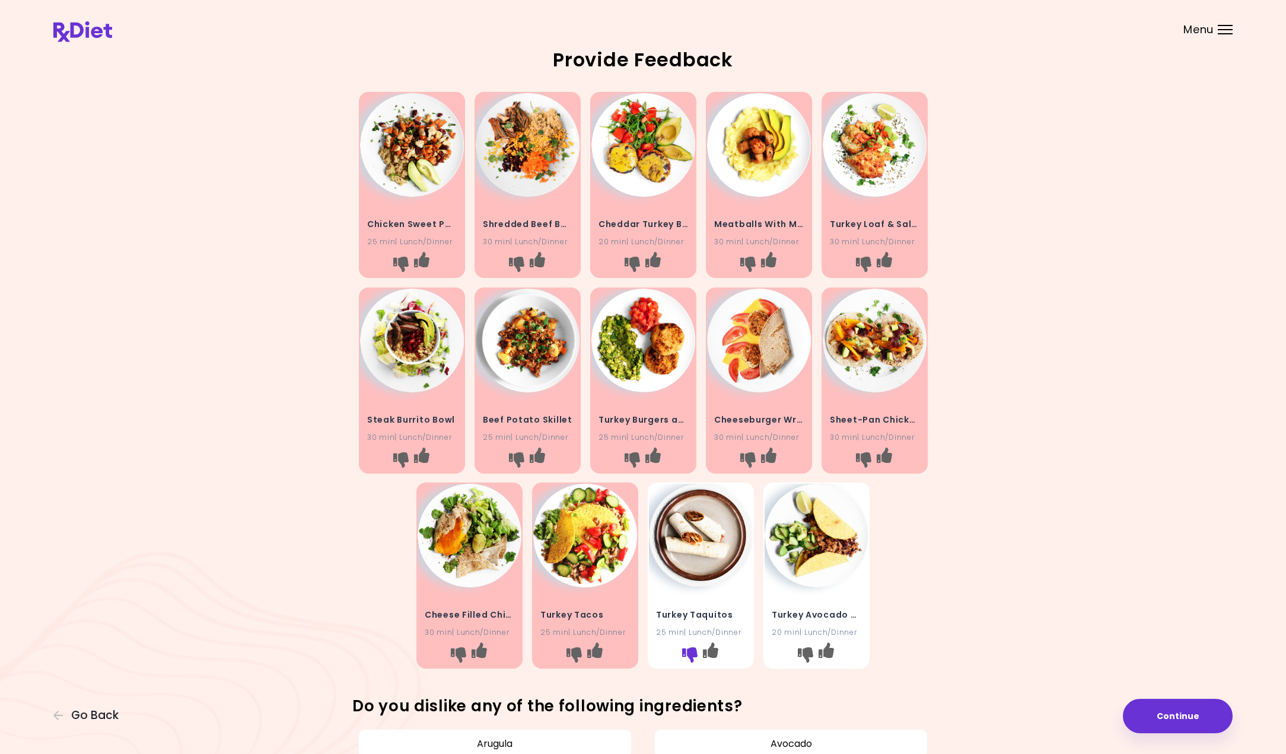
click at [690, 650] on icon "I don't like this recipe" at bounding box center [689, 655] width 15 height 15
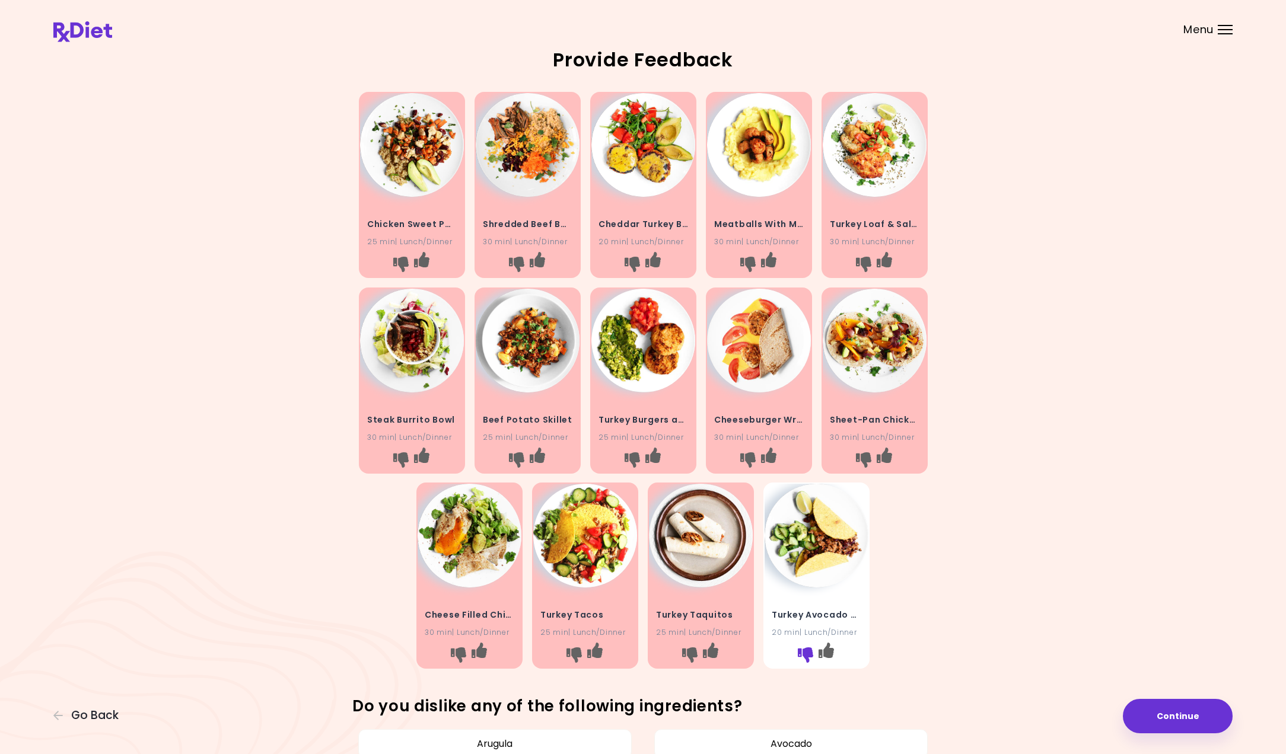
click at [801, 649] on icon "I don't like this recipe" at bounding box center [805, 655] width 15 height 15
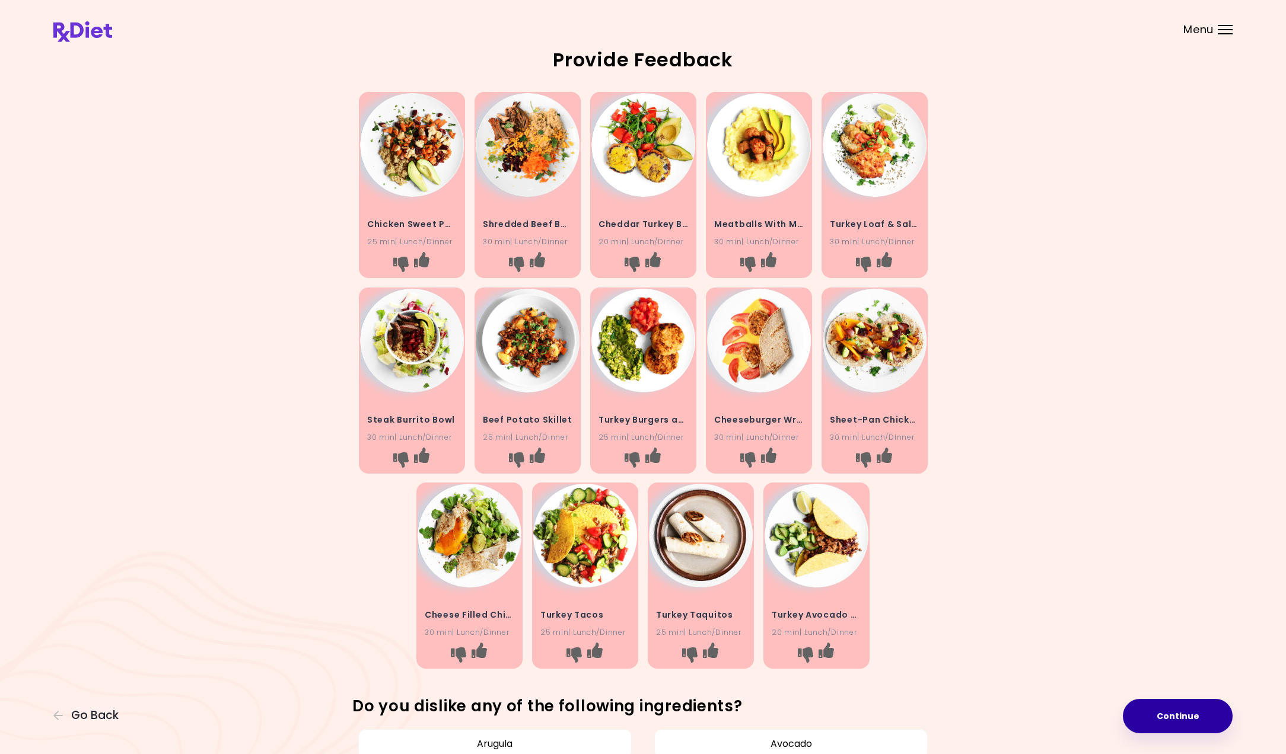
click at [1174, 719] on button "Continue" at bounding box center [1177, 716] width 110 height 34
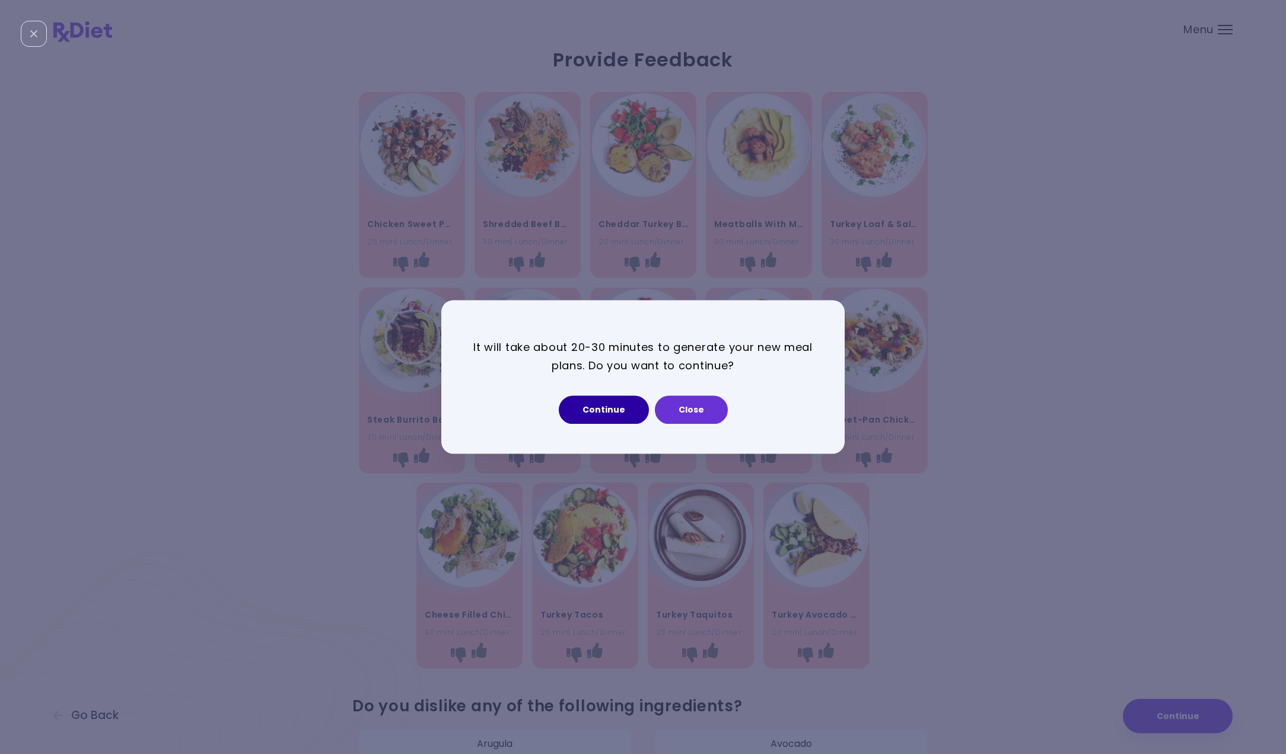
click at [624, 417] on button "Continue" at bounding box center [604, 410] width 90 height 28
select select "*"
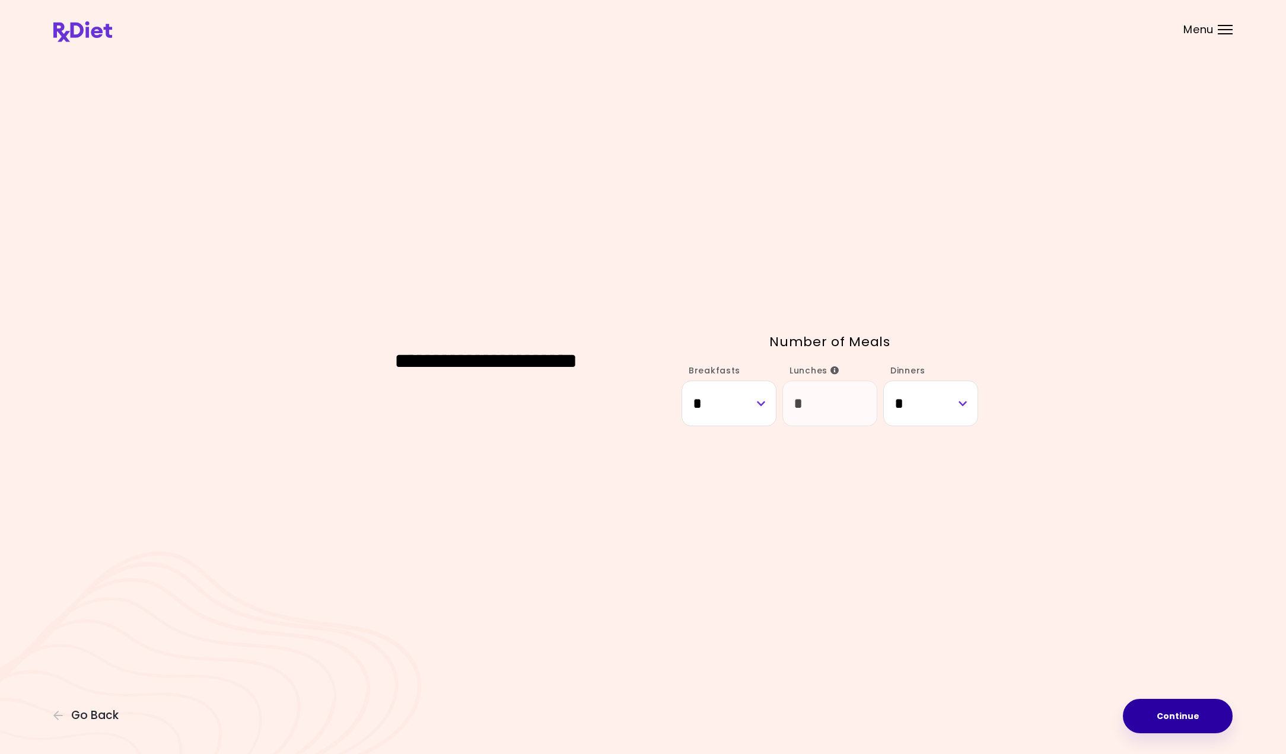
click at [1195, 721] on button "Continue" at bounding box center [1177, 716] width 110 height 34
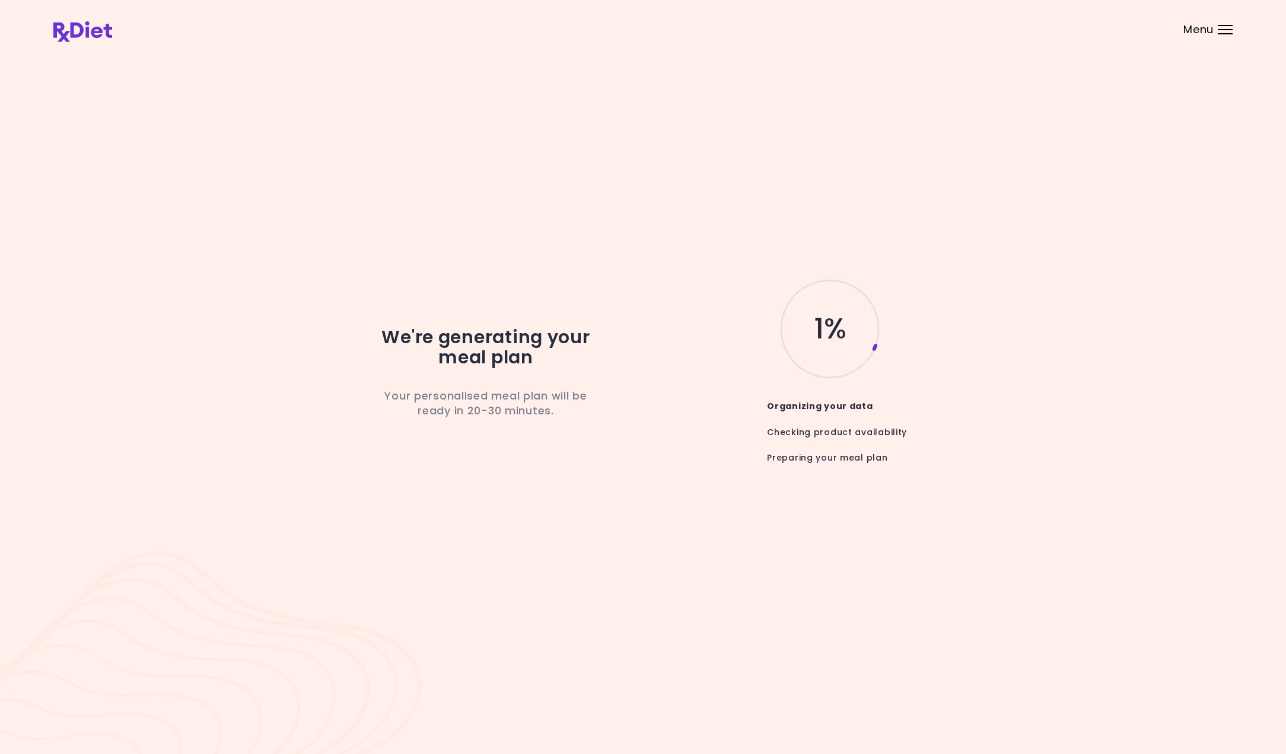
click at [1229, 35] on header at bounding box center [643, 23] width 1286 height 47
click at [1227, 26] on div "Menu" at bounding box center [1224, 29] width 15 height 9
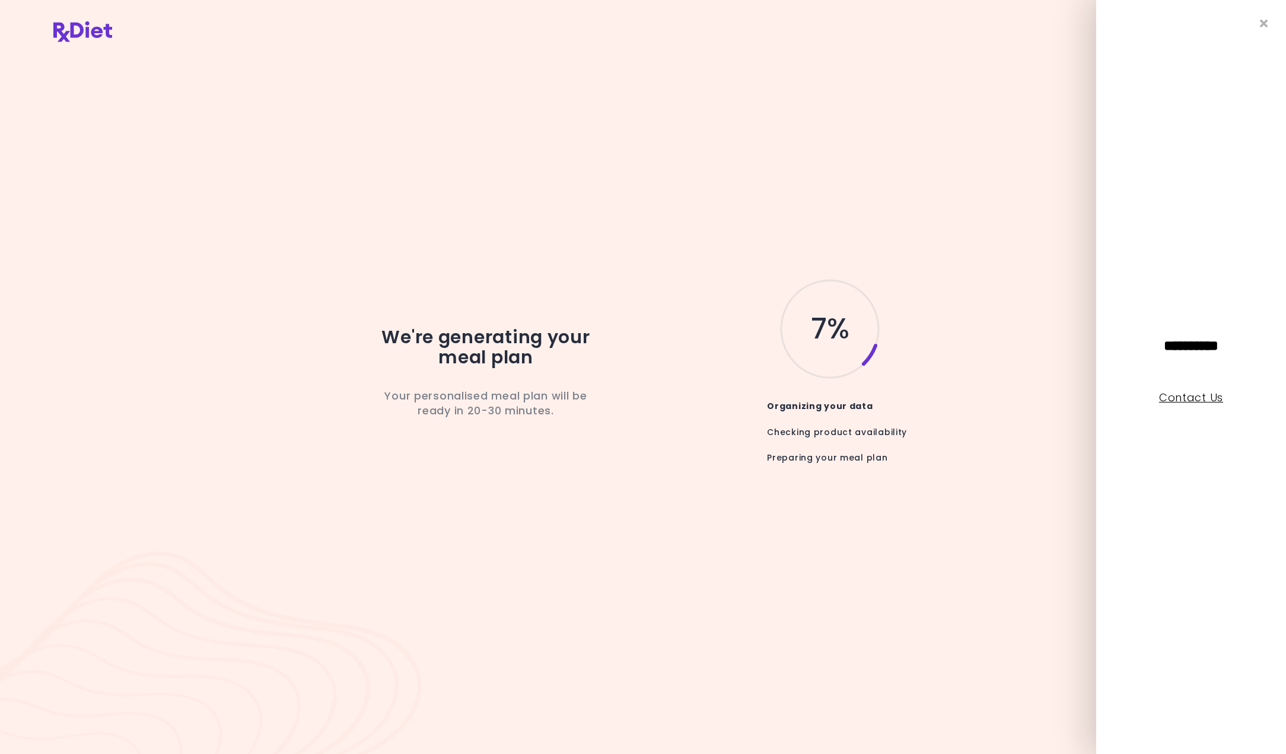
click at [1185, 403] on link "Contact Us" at bounding box center [1191, 397] width 64 height 15
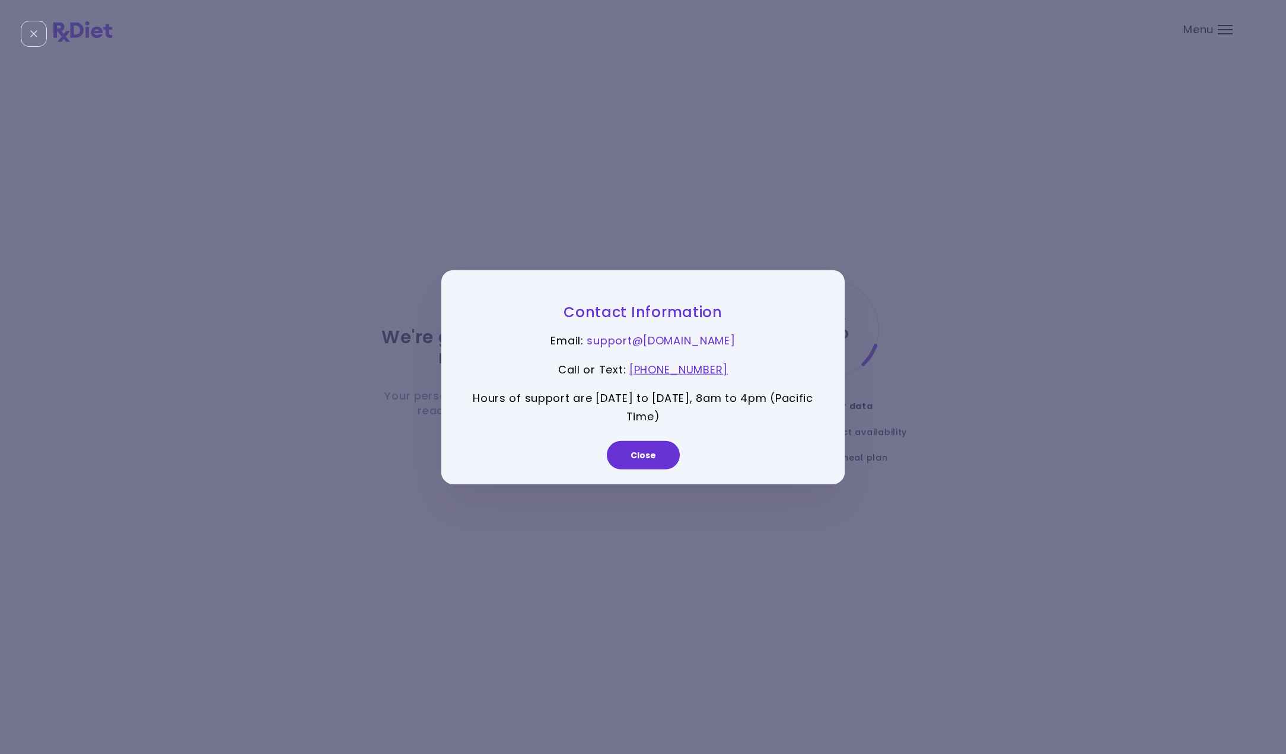
click at [631, 343] on link "support@ [DOMAIN_NAME]" at bounding box center [660, 340] width 148 height 15
click at [621, 454] on button "Close" at bounding box center [643, 455] width 73 height 28
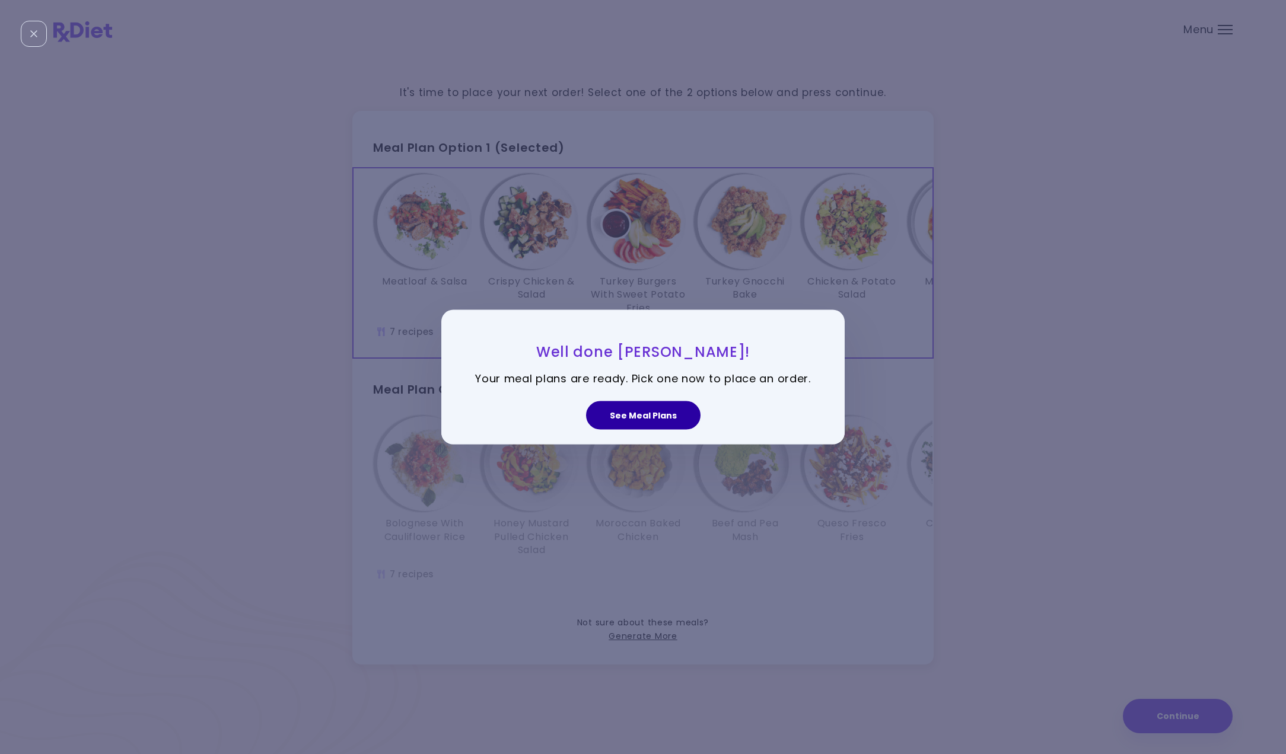
click at [645, 415] on button "See Meal Plans" at bounding box center [643, 415] width 114 height 28
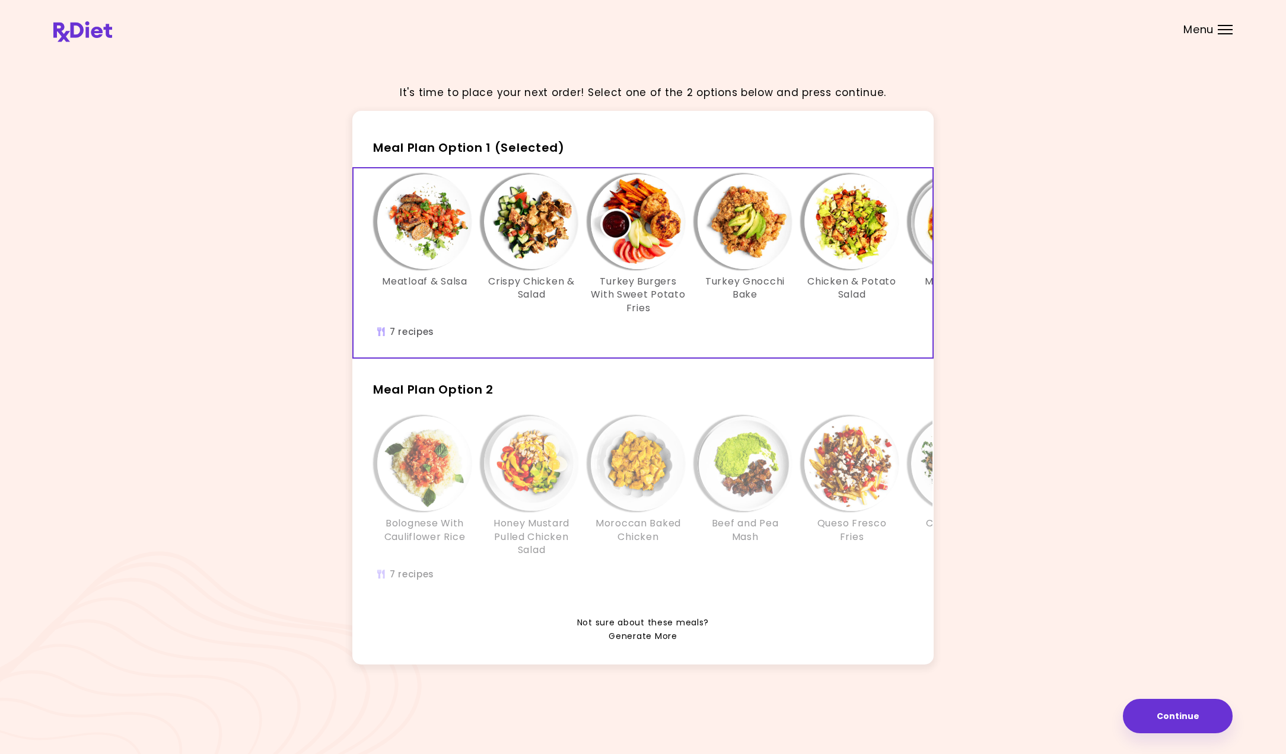
click at [647, 632] on link "Generate More" at bounding box center [642, 637] width 68 height 14
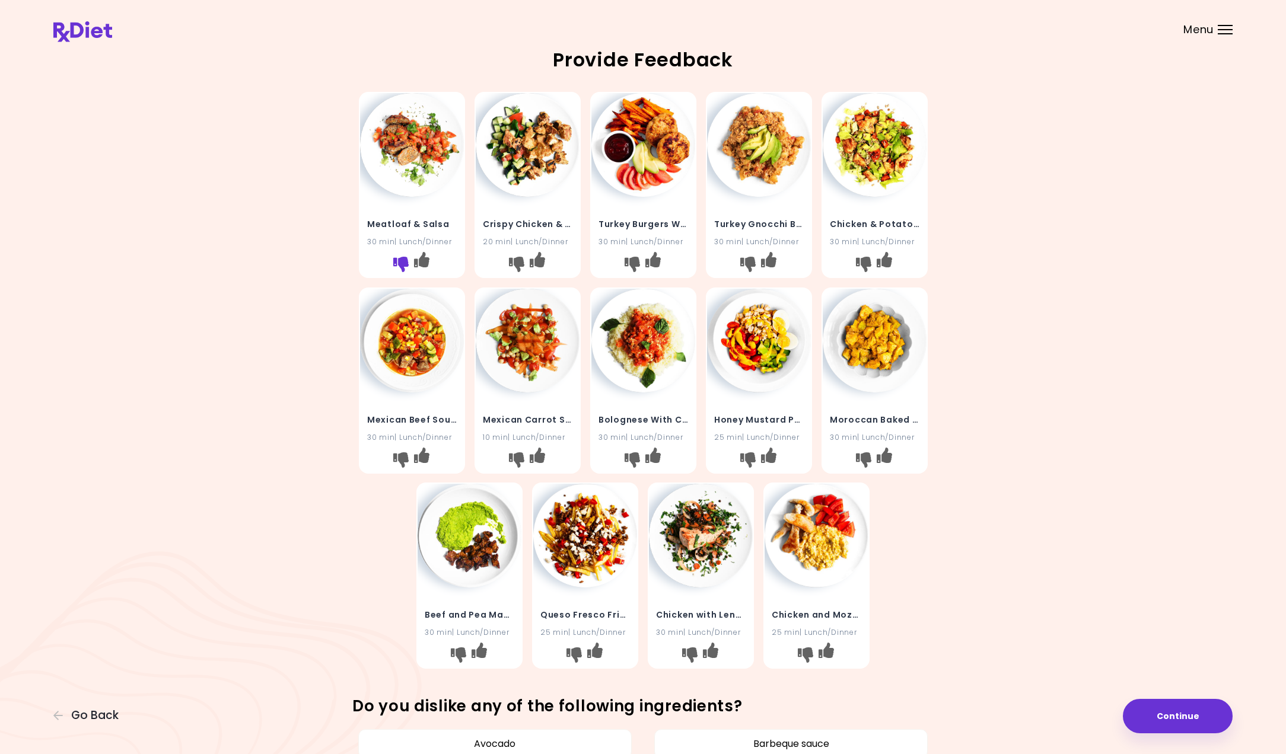
click at [400, 263] on icon "I don't like this recipe" at bounding box center [400, 264] width 15 height 15
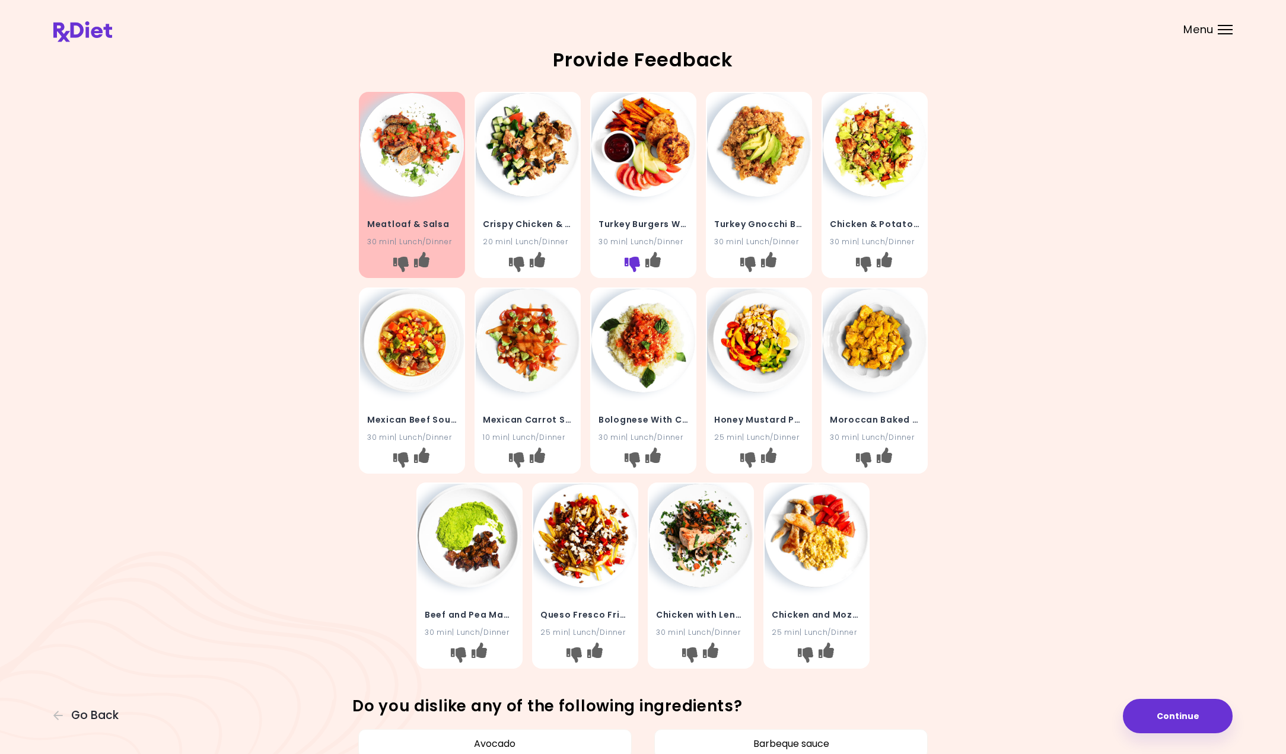
click at [630, 263] on icon "I don't like this recipe" at bounding box center [631, 264] width 15 height 15
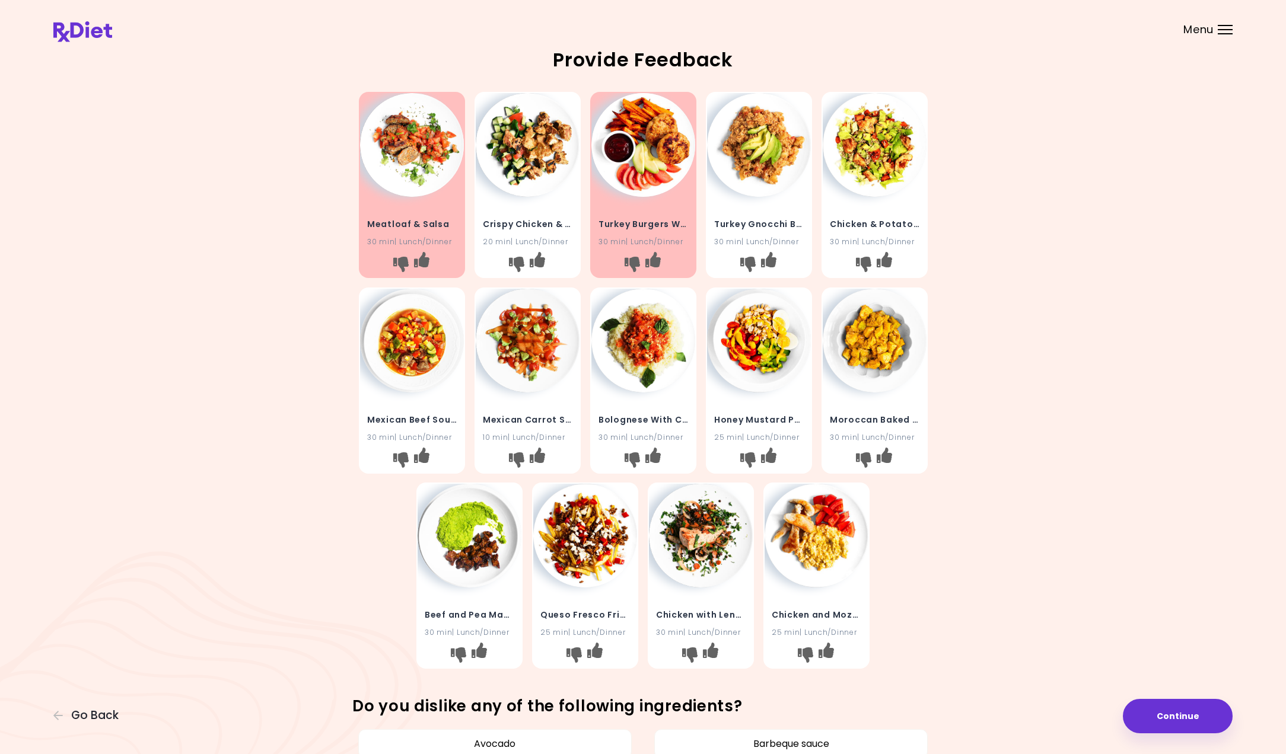
click at [755, 153] on img at bounding box center [759, 145] width 104 height 104
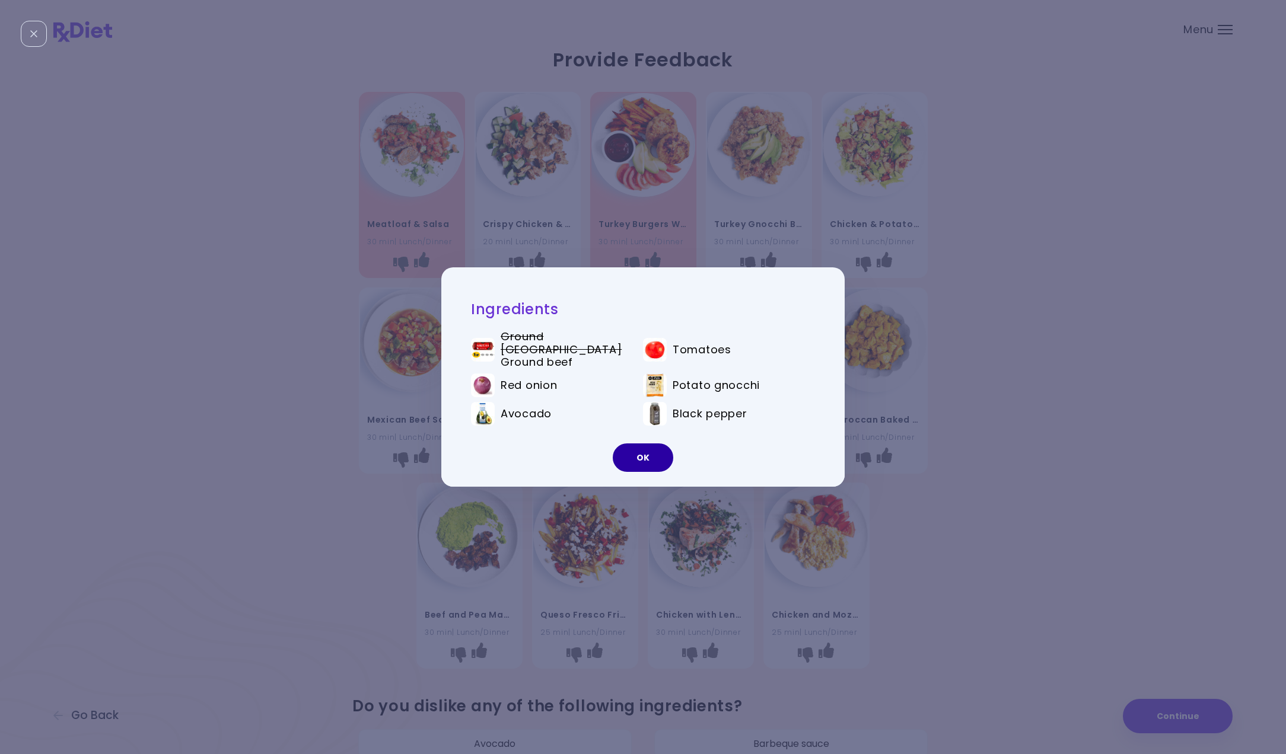
click at [631, 451] on button "OK" at bounding box center [643, 458] width 60 height 28
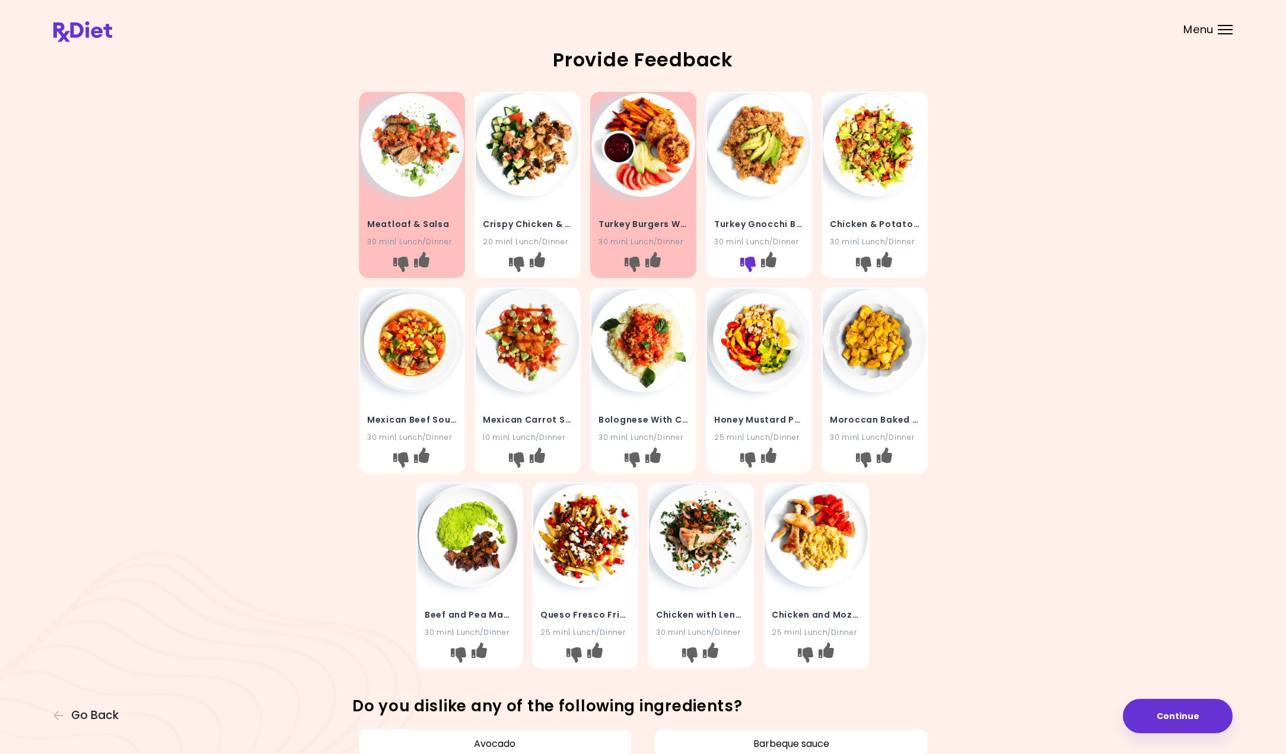
click at [744, 261] on icon "I don't like this recipe" at bounding box center [746, 264] width 15 height 15
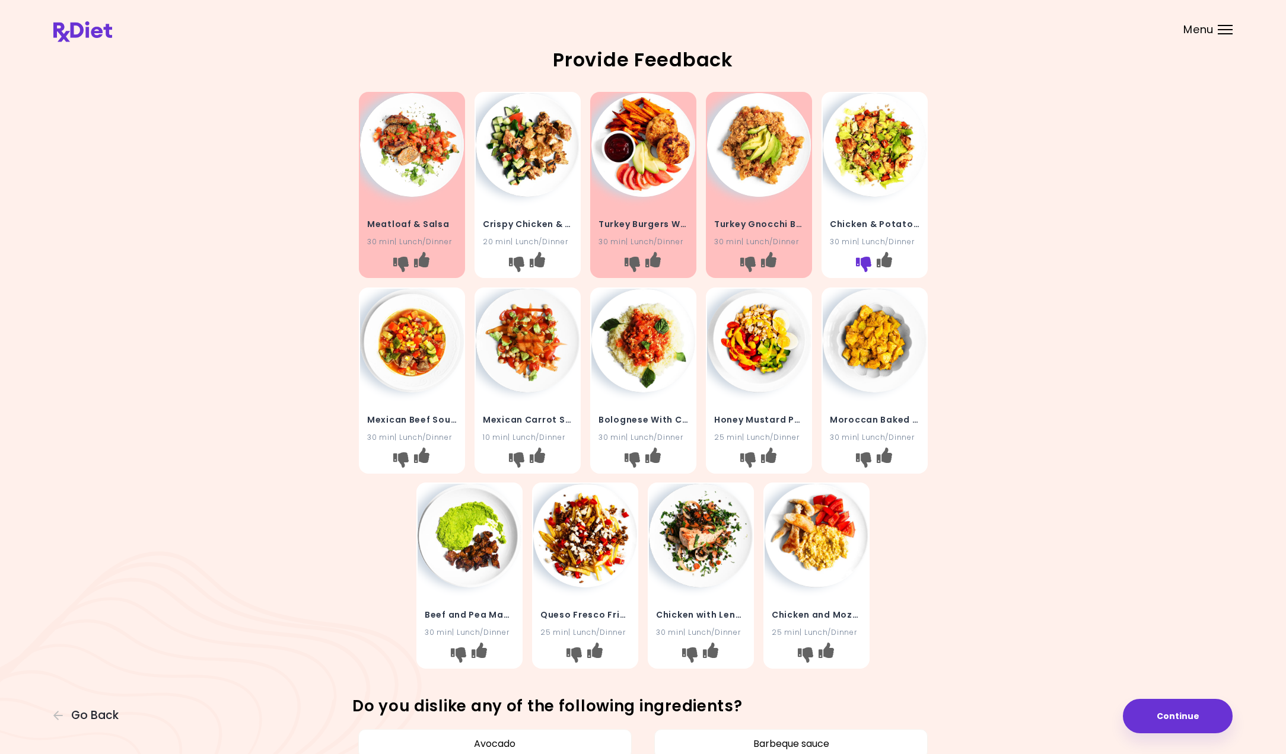
click at [865, 260] on icon "I don't like this recipe" at bounding box center [862, 264] width 15 height 15
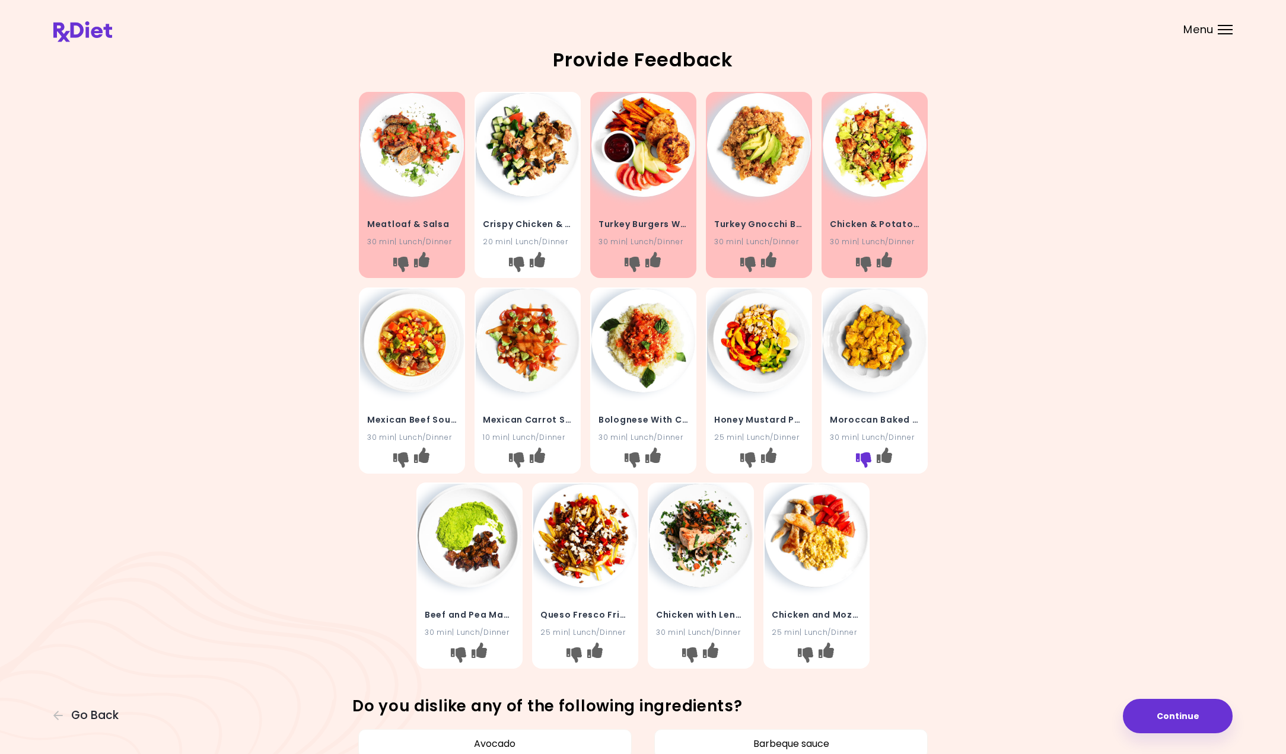
click at [861, 457] on icon "I don't like this recipe" at bounding box center [862, 459] width 15 height 15
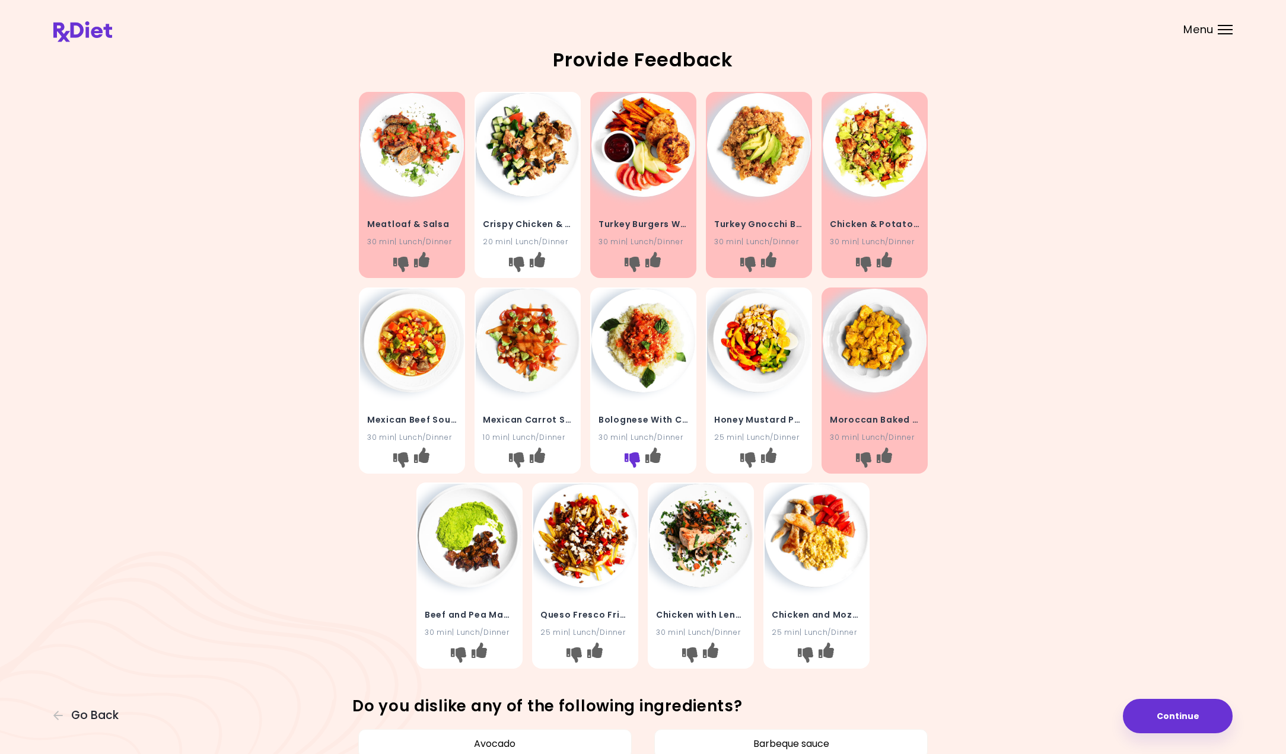
click at [633, 456] on icon "I don't like this recipe" at bounding box center [631, 459] width 15 height 15
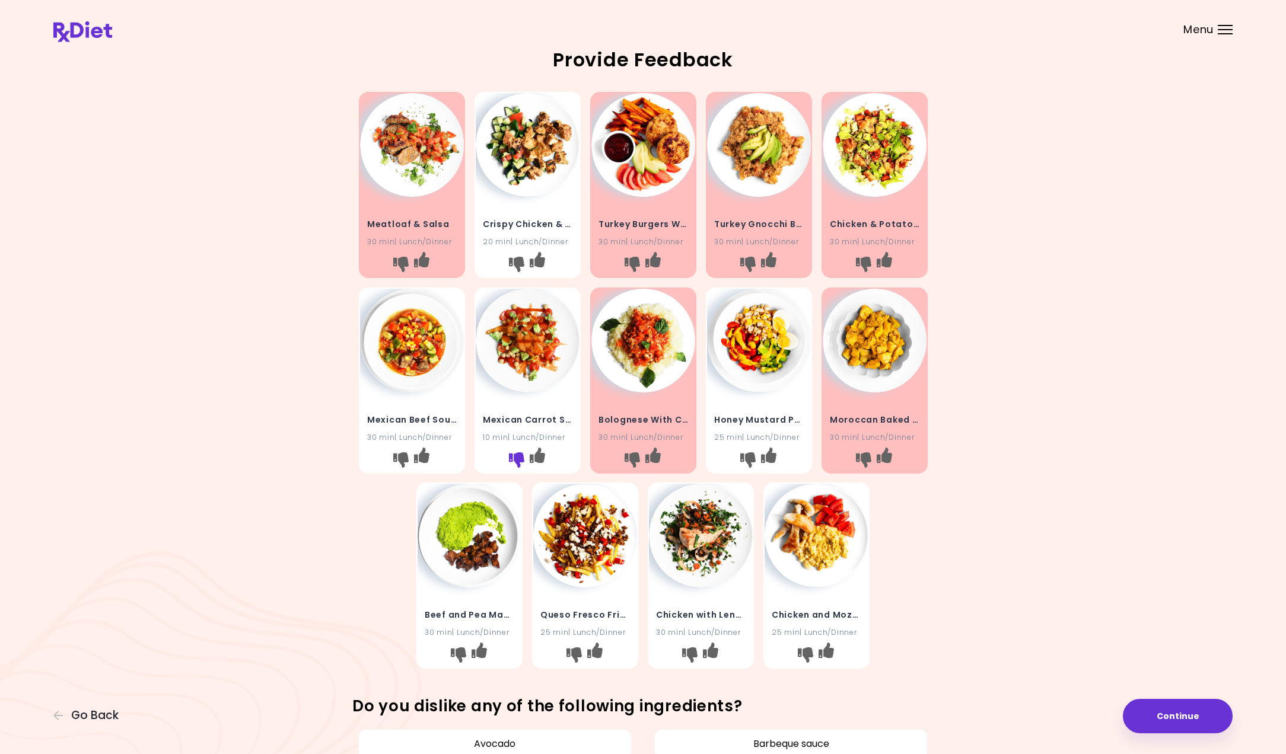
click at [511, 452] on icon "I don't like this recipe" at bounding box center [515, 459] width 15 height 15
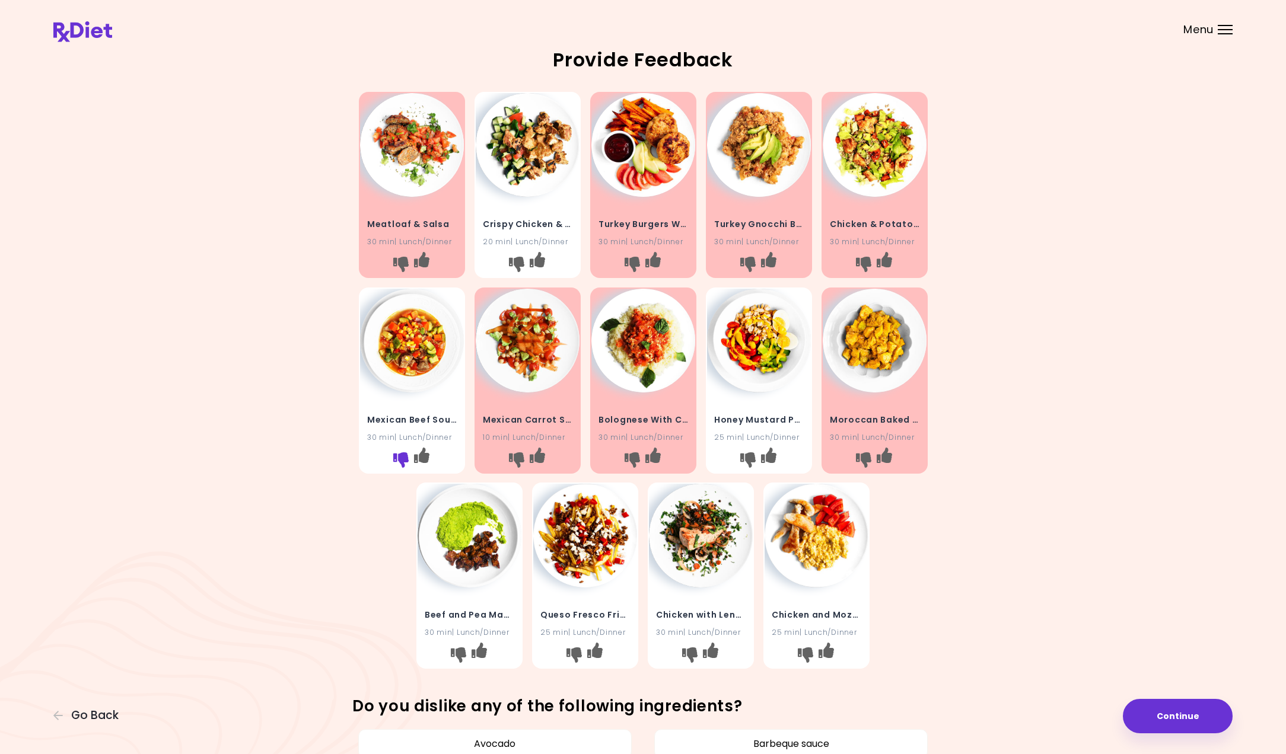
click at [392, 454] on button "I don't like this recipe" at bounding box center [400, 459] width 19 height 19
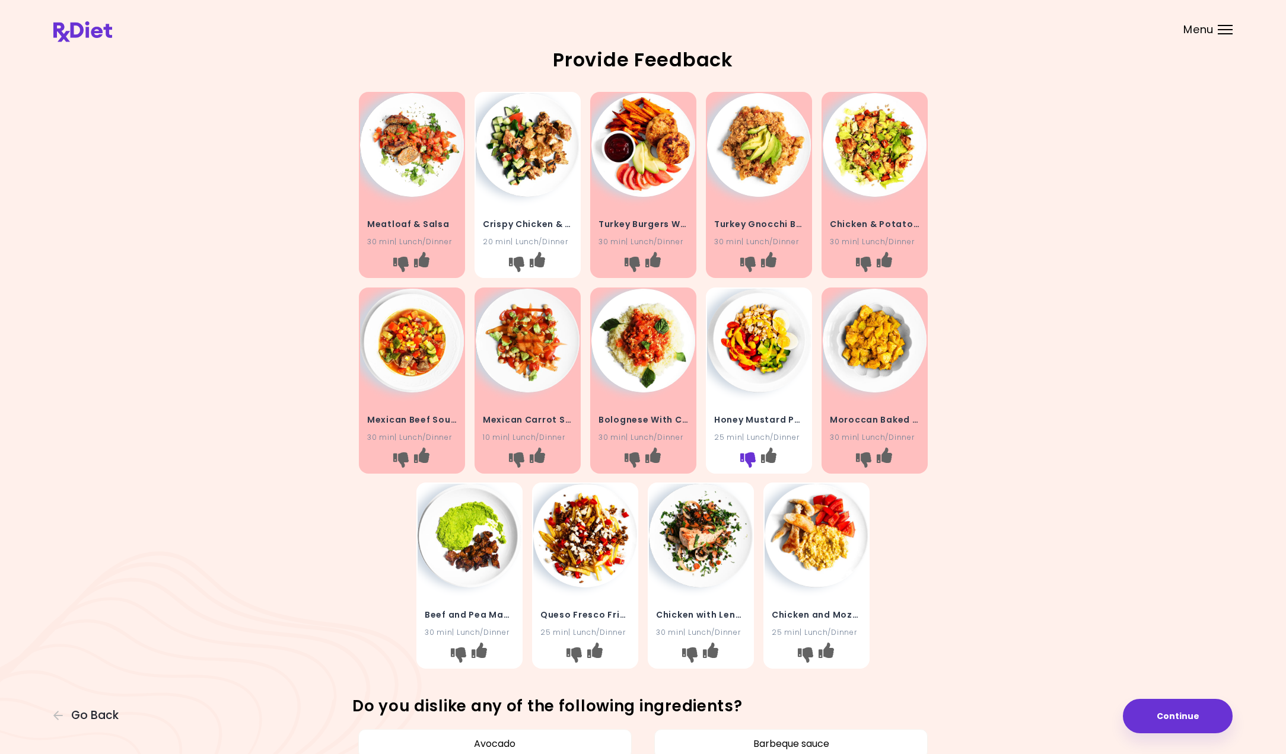
click at [742, 455] on icon "I don't like this recipe" at bounding box center [746, 459] width 15 height 15
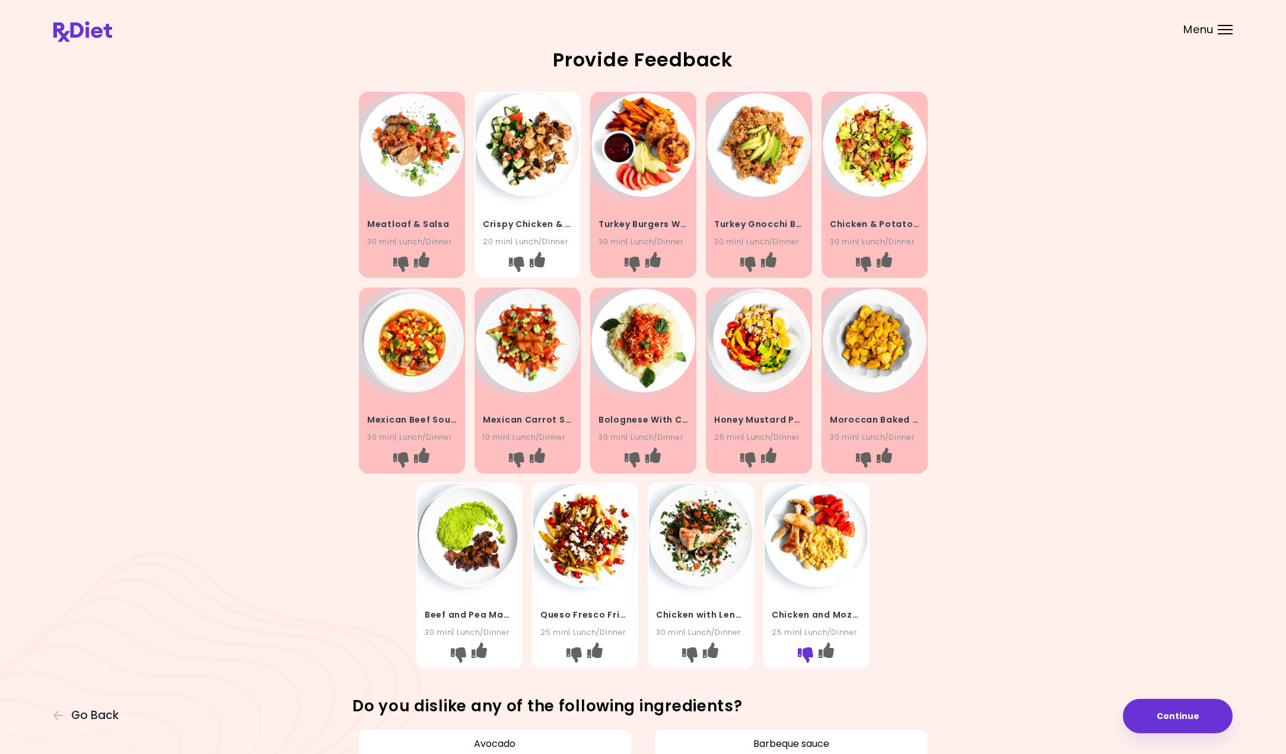
click at [805, 649] on icon "I don't like this recipe" at bounding box center [805, 655] width 15 height 15
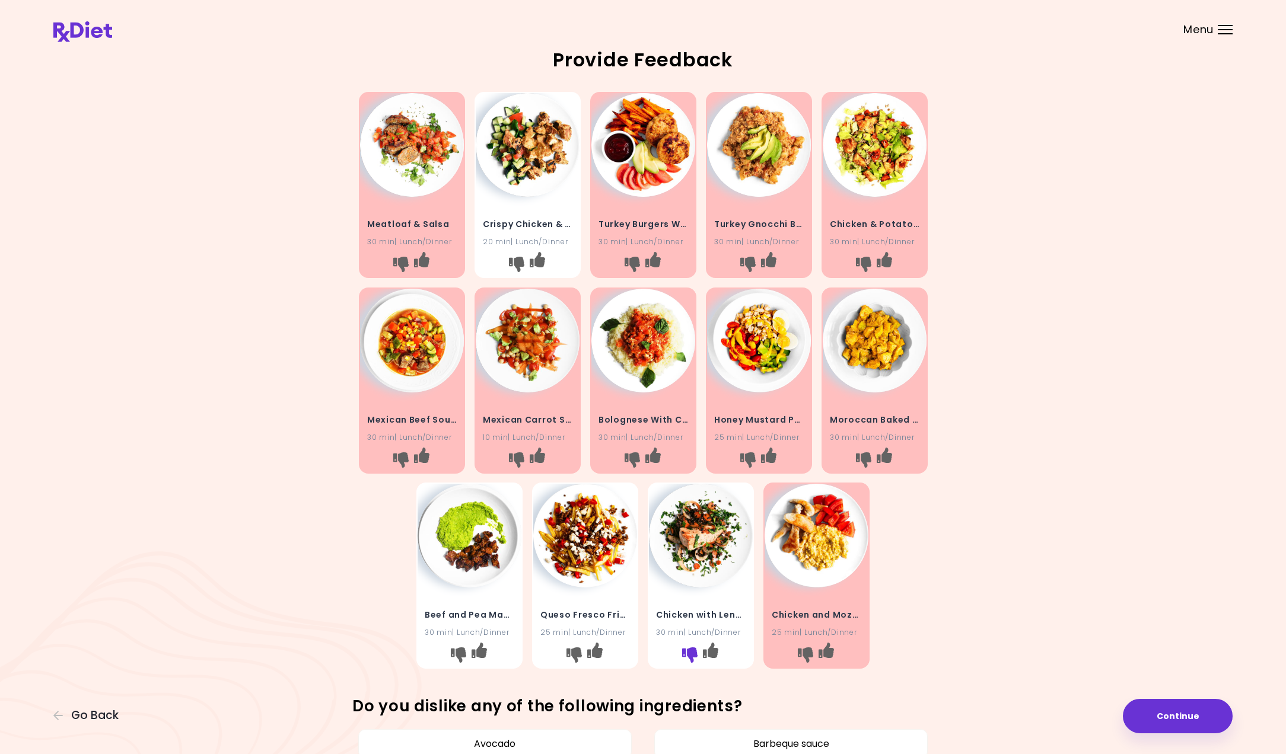
click at [690, 652] on icon "I don't like this recipe" at bounding box center [689, 655] width 15 height 15
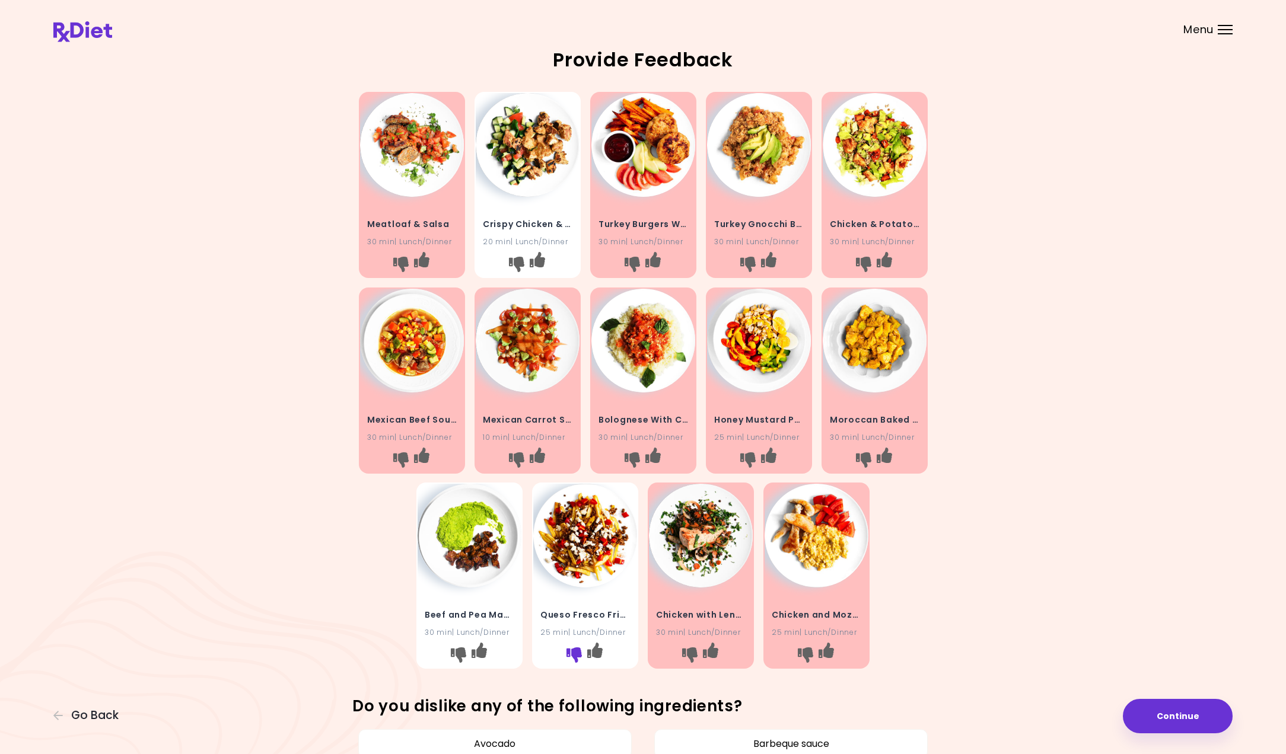
click at [569, 652] on icon "I don't like this recipe" at bounding box center [573, 655] width 15 height 15
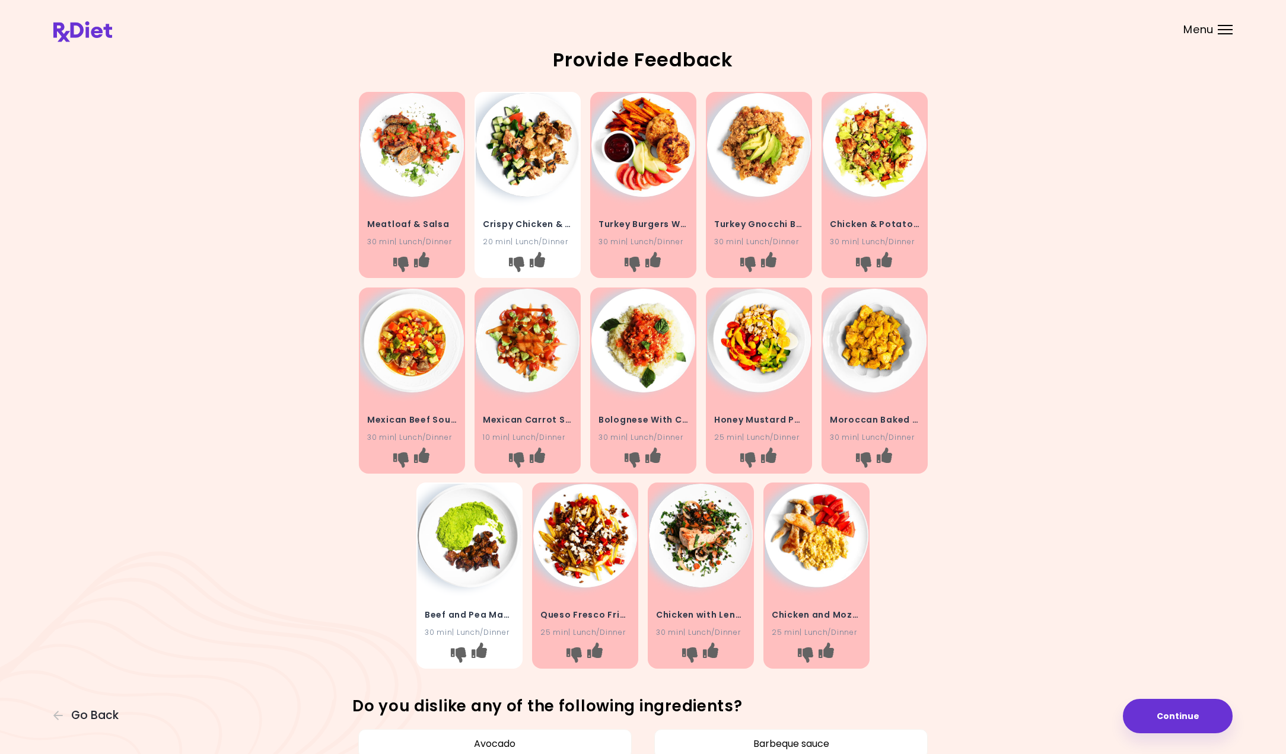
drag, startPoint x: 456, startPoint y: 649, endPoint x: 422, endPoint y: 650, distance: 34.4
click at [456, 649] on icon "I don't like this recipe" at bounding box center [458, 655] width 15 height 15
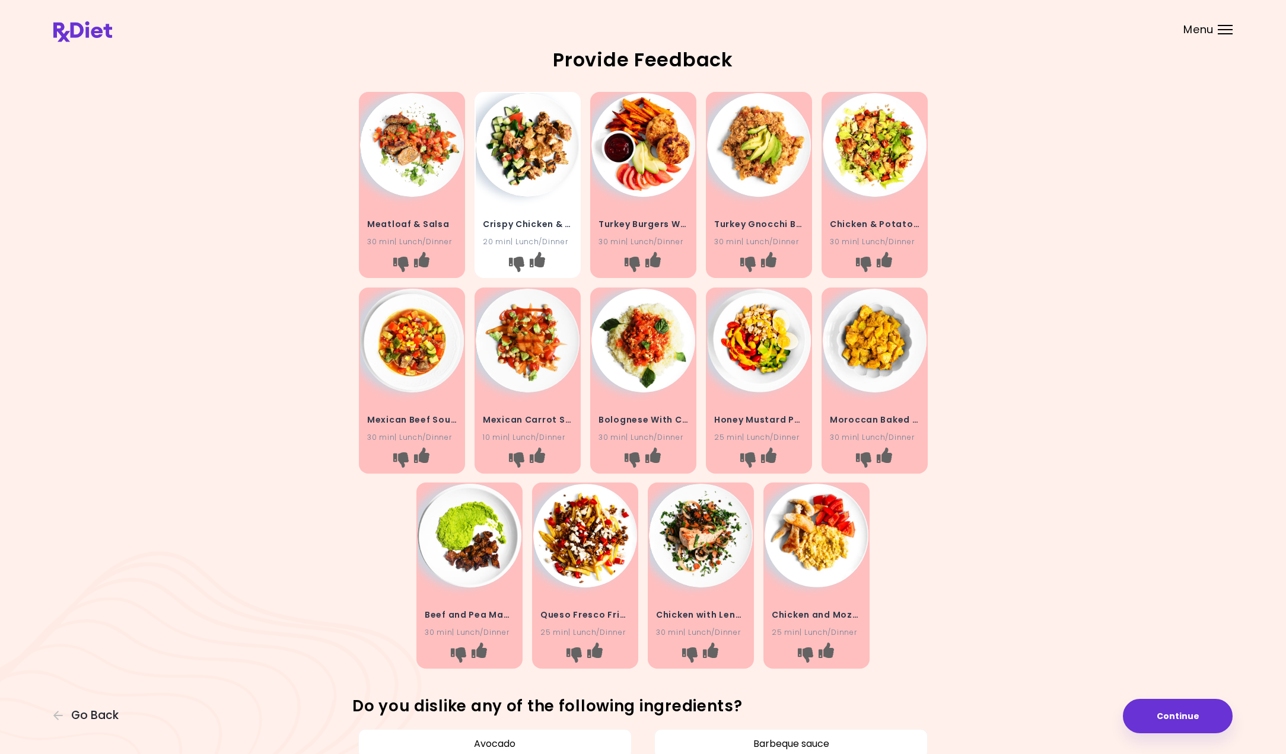
scroll to position [1, 0]
click at [528, 176] on img at bounding box center [528, 145] width 104 height 104
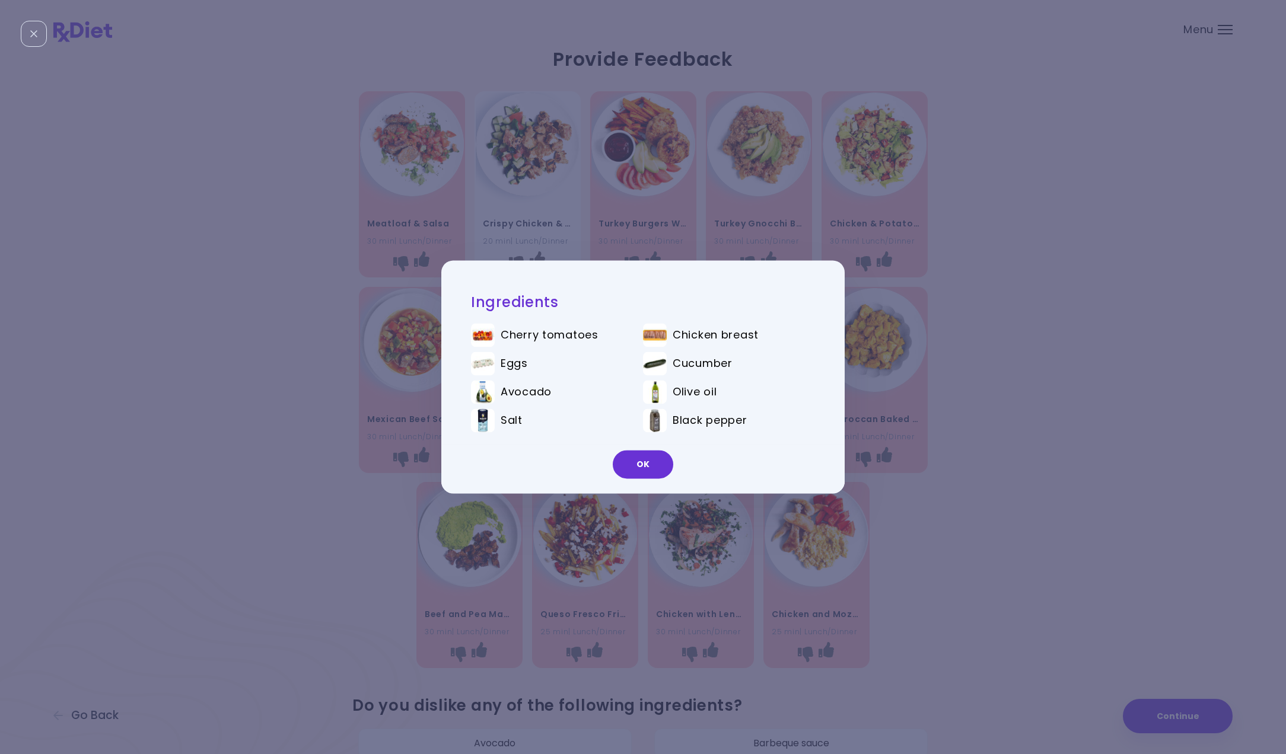
drag, startPoint x: 636, startPoint y: 470, endPoint x: 664, endPoint y: 460, distance: 29.3
click at [636, 470] on button "OK" at bounding box center [643, 465] width 60 height 28
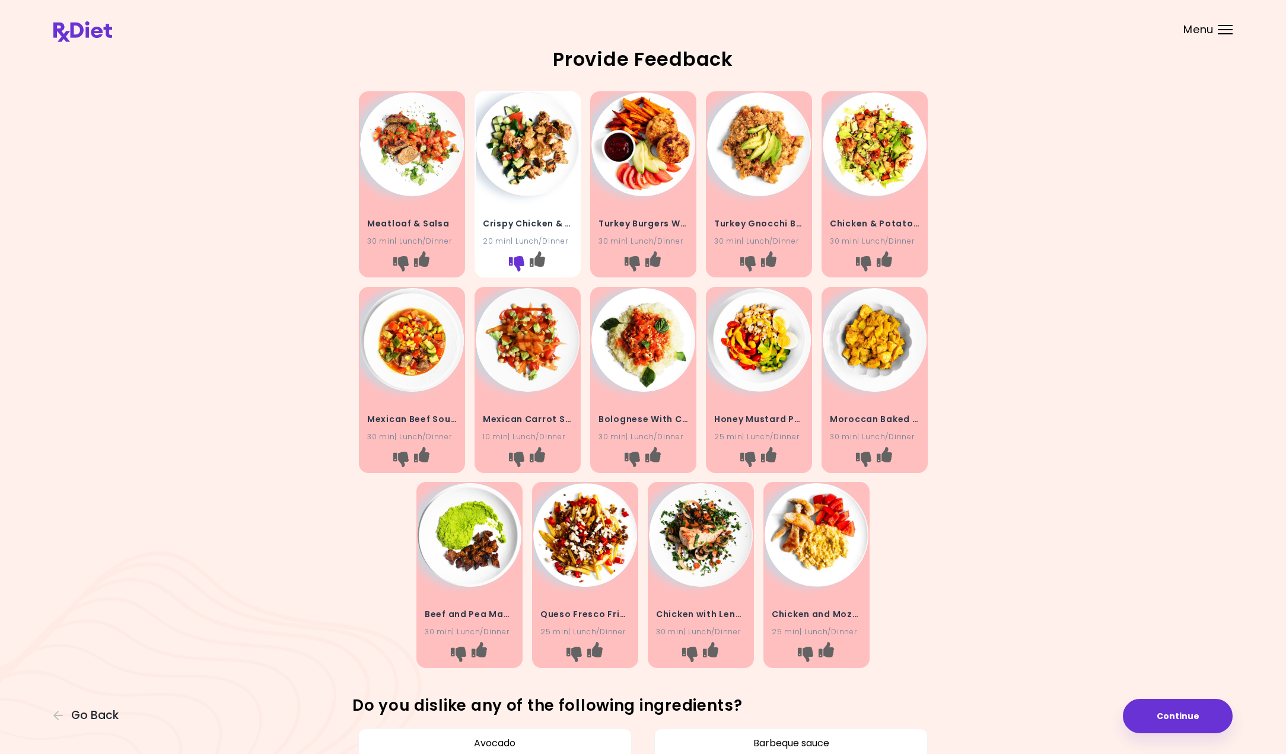
click at [513, 257] on icon "I don't like this recipe" at bounding box center [515, 263] width 15 height 15
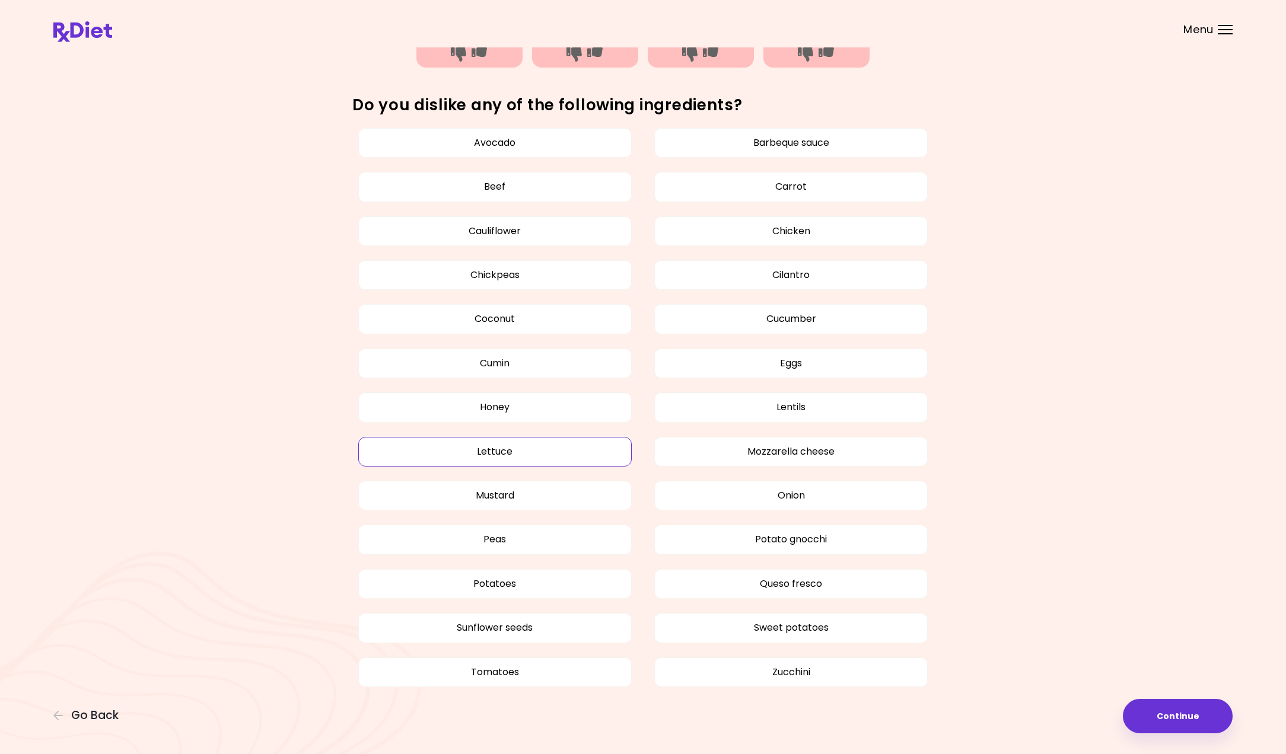
scroll to position [601, 0]
click at [461, 544] on button "Peas" at bounding box center [494, 540] width 273 height 30
click at [493, 527] on button "Peas" at bounding box center [494, 540] width 273 height 30
click at [436, 537] on button "Peas" at bounding box center [494, 540] width 273 height 30
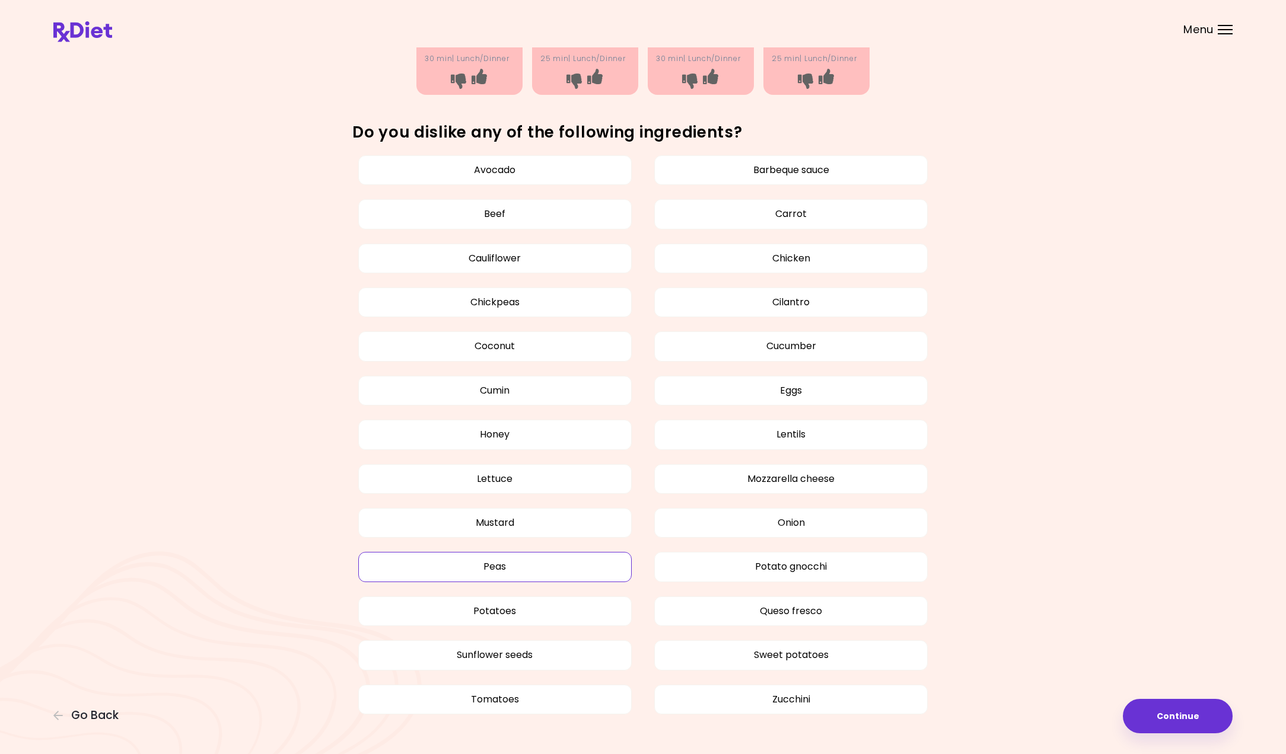
scroll to position [570, 0]
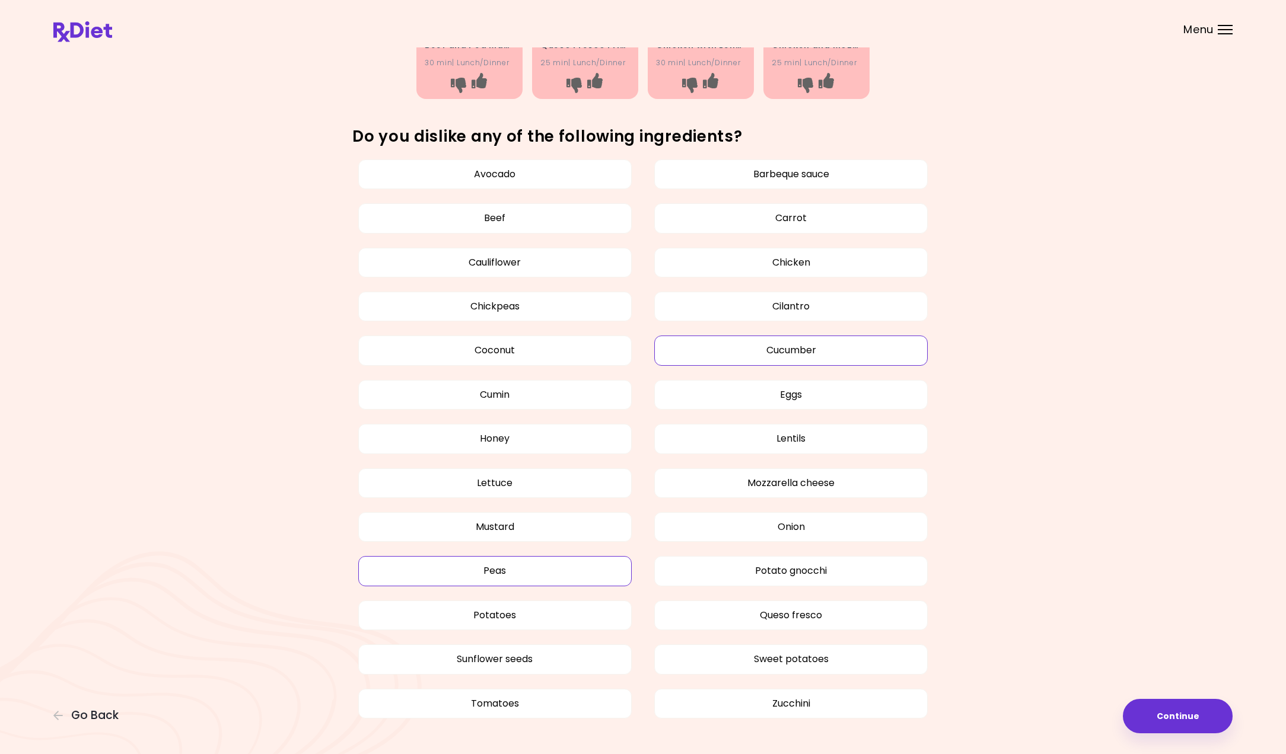
click at [905, 346] on button "Cucumber" at bounding box center [790, 351] width 273 height 30
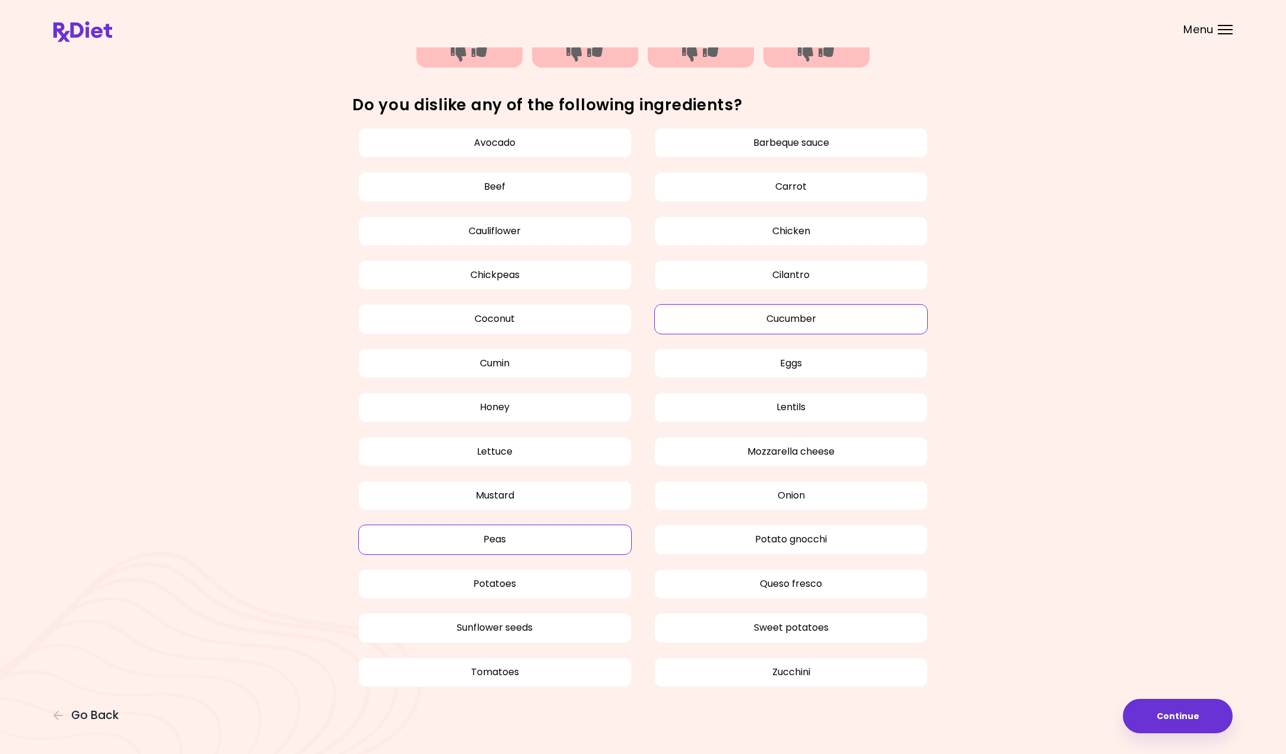
scroll to position [601, 0]
click at [1157, 710] on button "Continue" at bounding box center [1177, 716] width 110 height 34
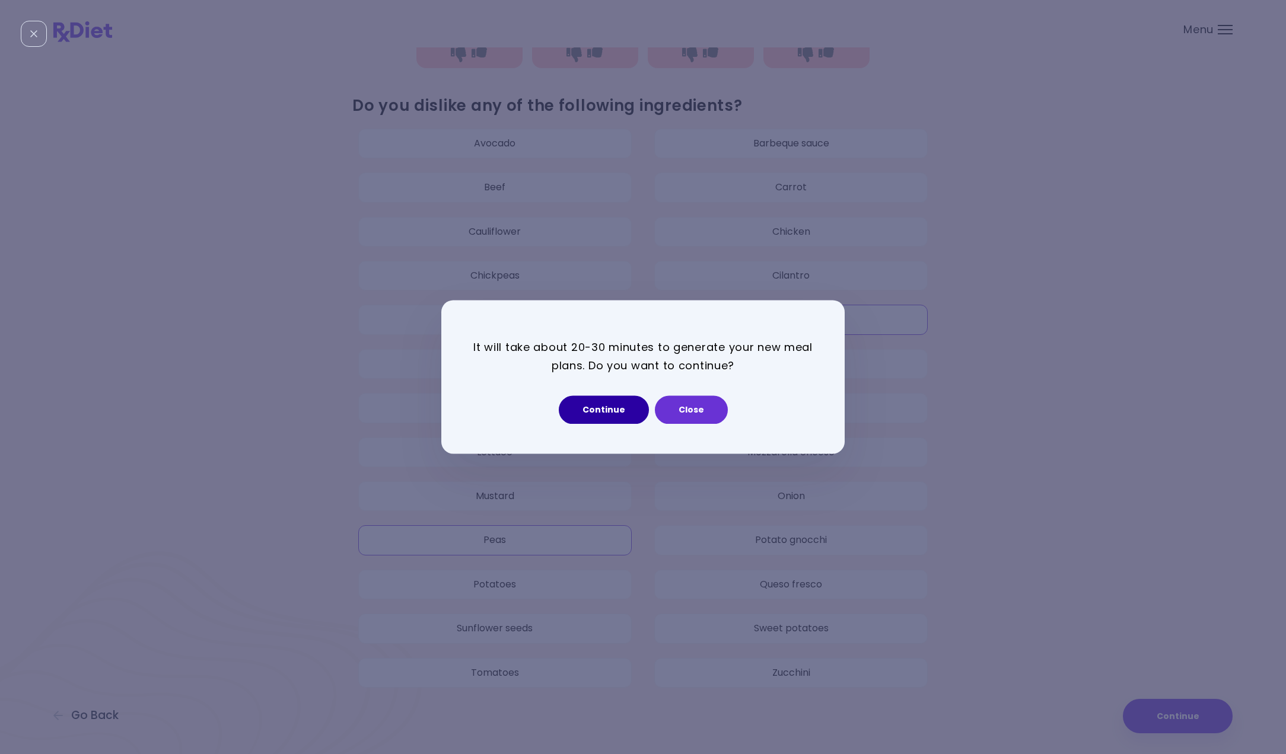
click at [579, 417] on button "Continue" at bounding box center [604, 410] width 90 height 28
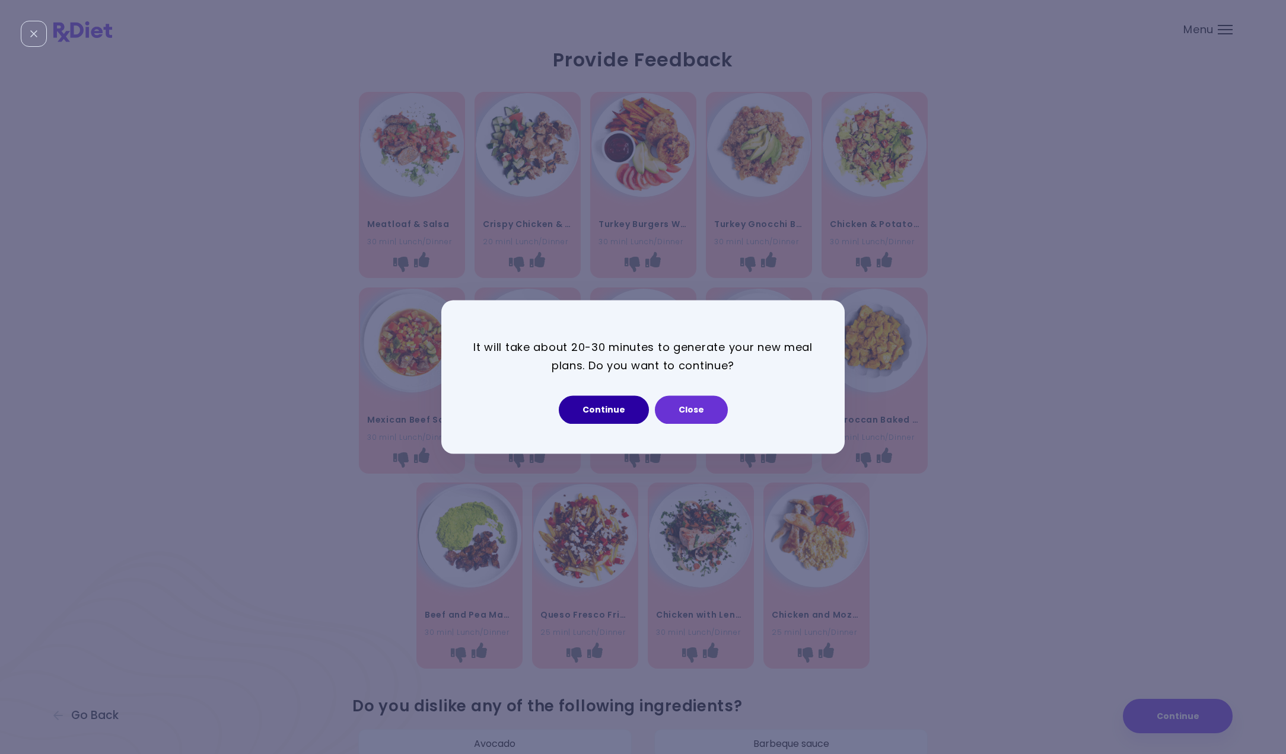
select select "*"
